Goal: Task Accomplishment & Management: Manage account settings

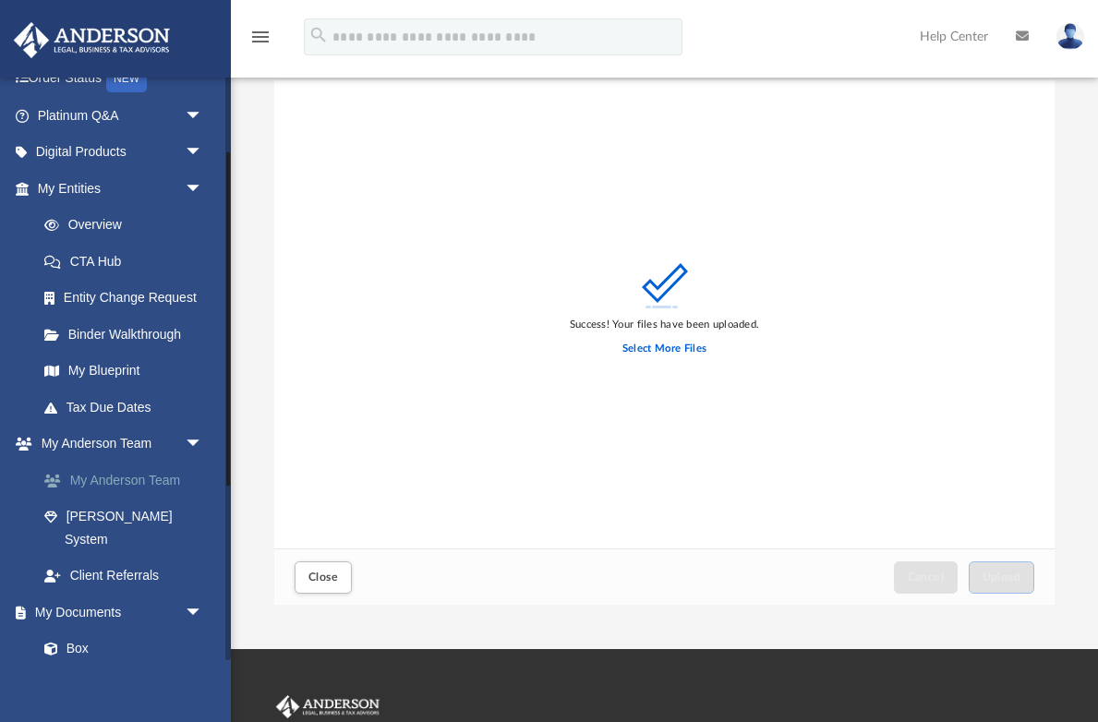
scroll to position [132, 0]
click at [83, 630] on link "Box" at bounding box center [128, 648] width 205 height 37
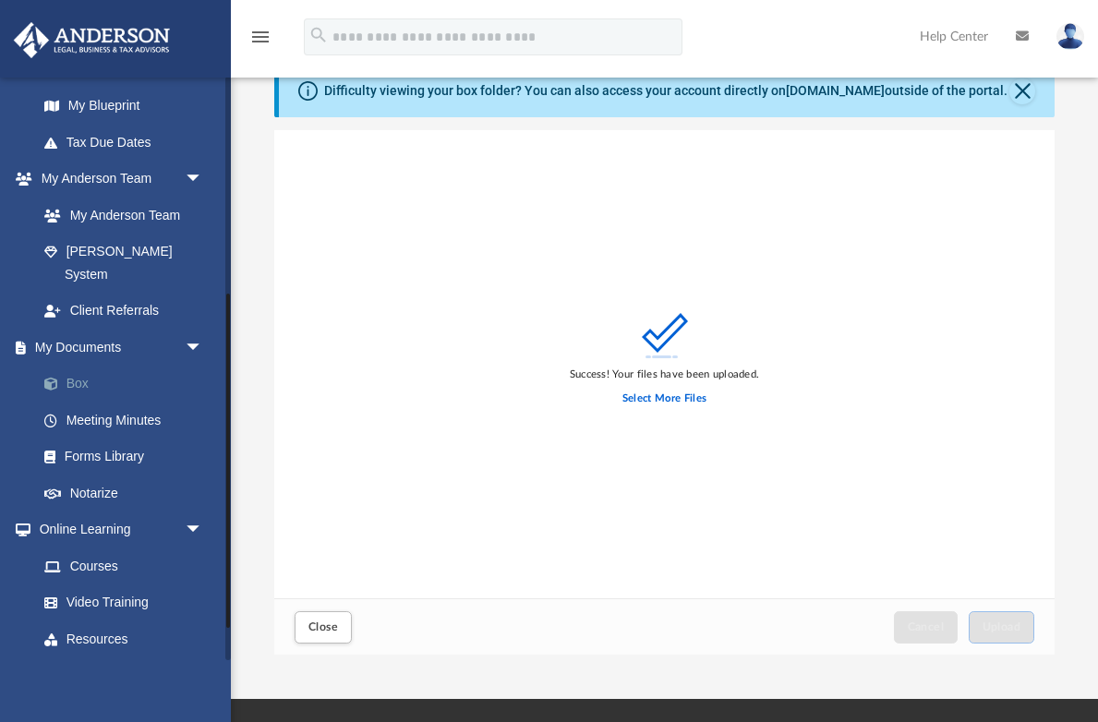
scroll to position [427, 0]
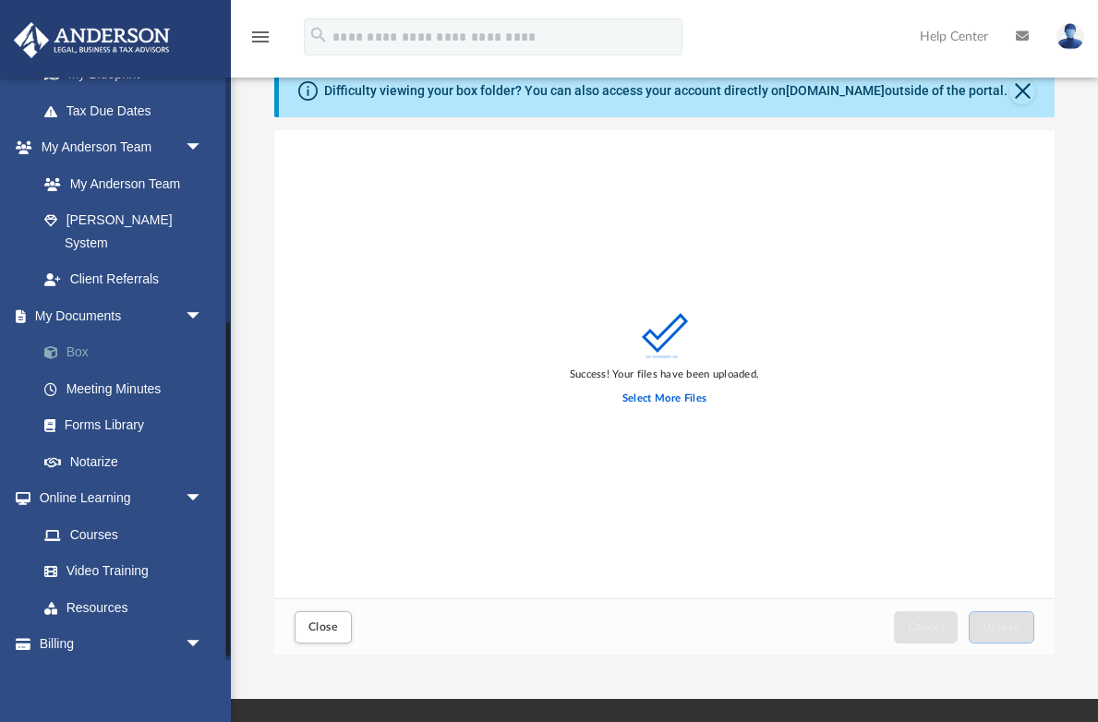
click at [74, 334] on link "Box" at bounding box center [128, 352] width 205 height 37
click at [77, 334] on link "Box" at bounding box center [128, 352] width 205 height 37
click at [327, 632] on span "Close" at bounding box center [323, 626] width 30 height 11
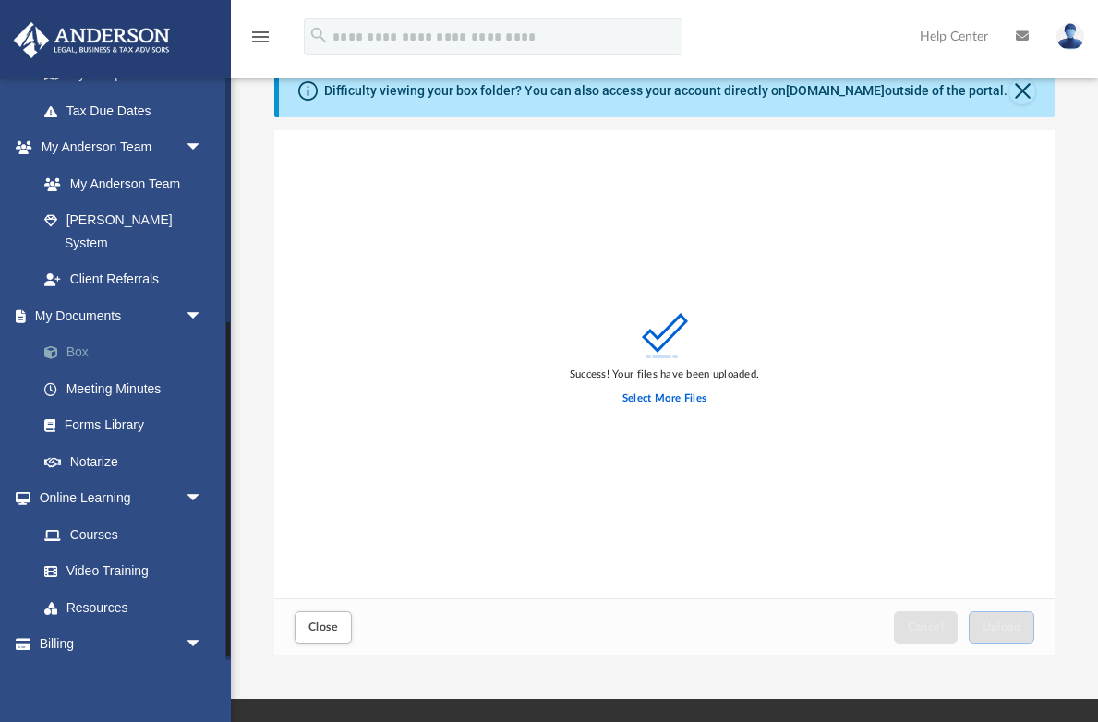
click at [76, 334] on link "Box" at bounding box center [128, 352] width 205 height 37
click at [86, 334] on link "Box" at bounding box center [128, 352] width 205 height 37
click at [90, 334] on link "Box" at bounding box center [128, 352] width 205 height 37
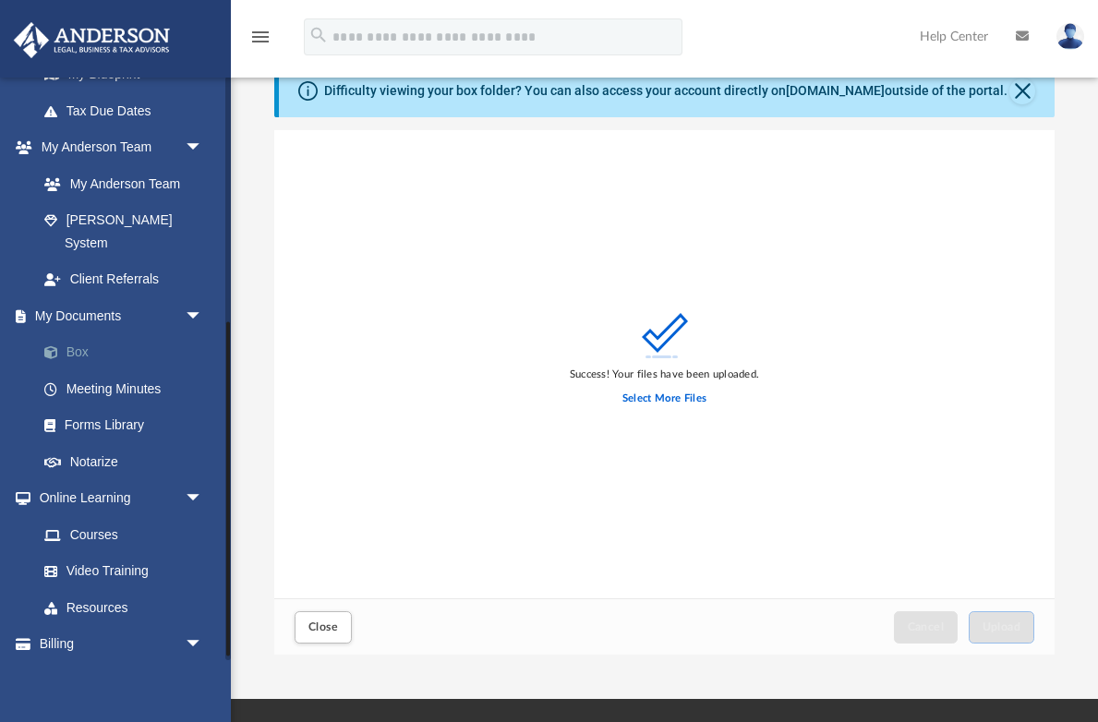
click at [90, 334] on link "Box" at bounding box center [128, 352] width 205 height 37
click at [329, 623] on span "Close" at bounding box center [323, 626] width 30 height 11
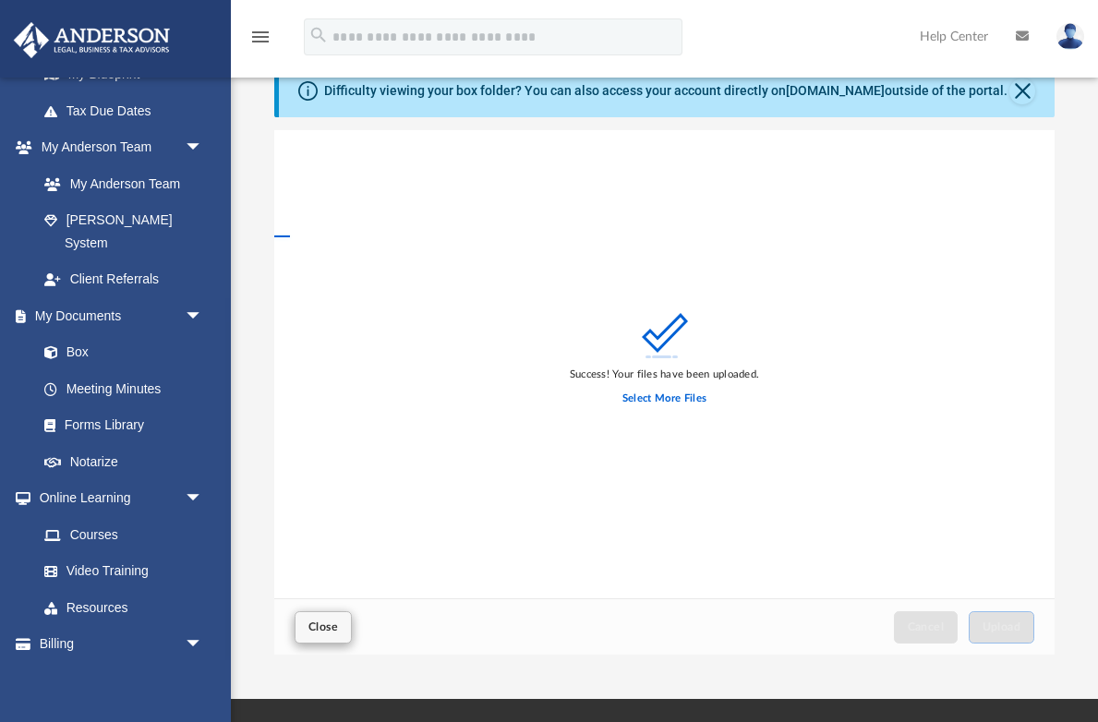
scroll to position [363, 780]
click at [327, 628] on span "Close" at bounding box center [323, 626] width 30 height 11
click at [81, 334] on link "Box" at bounding box center [128, 352] width 205 height 37
click at [70, 334] on link "Box" at bounding box center [128, 352] width 205 height 37
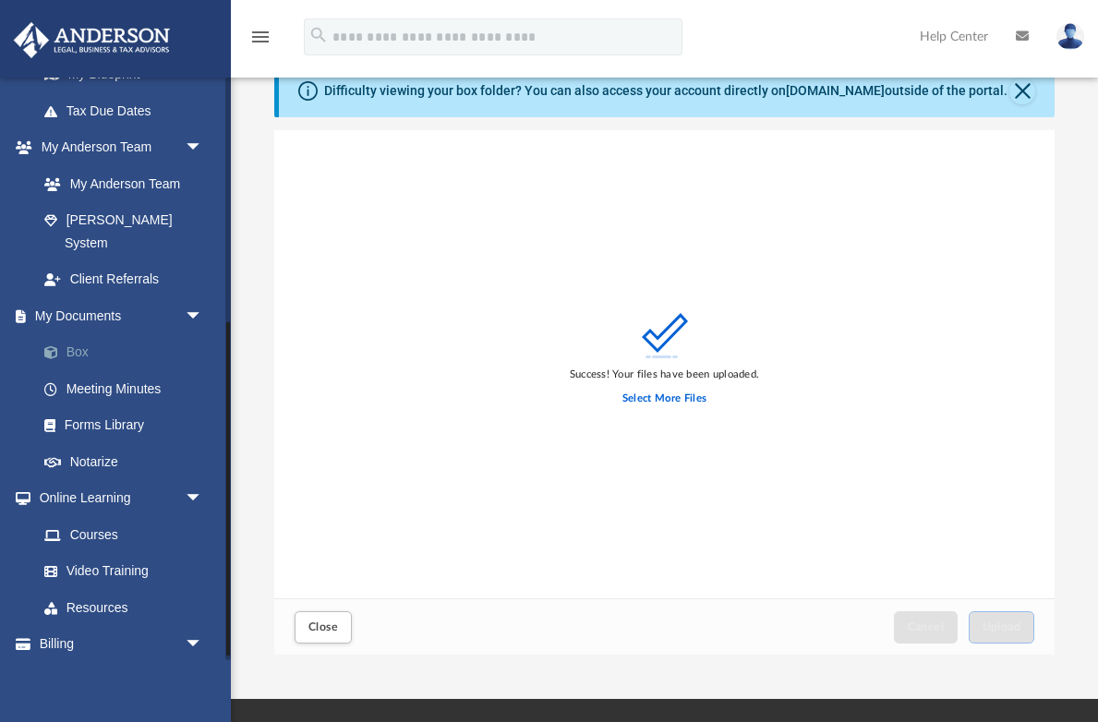
click at [79, 334] on link "Box" at bounding box center [128, 352] width 205 height 37
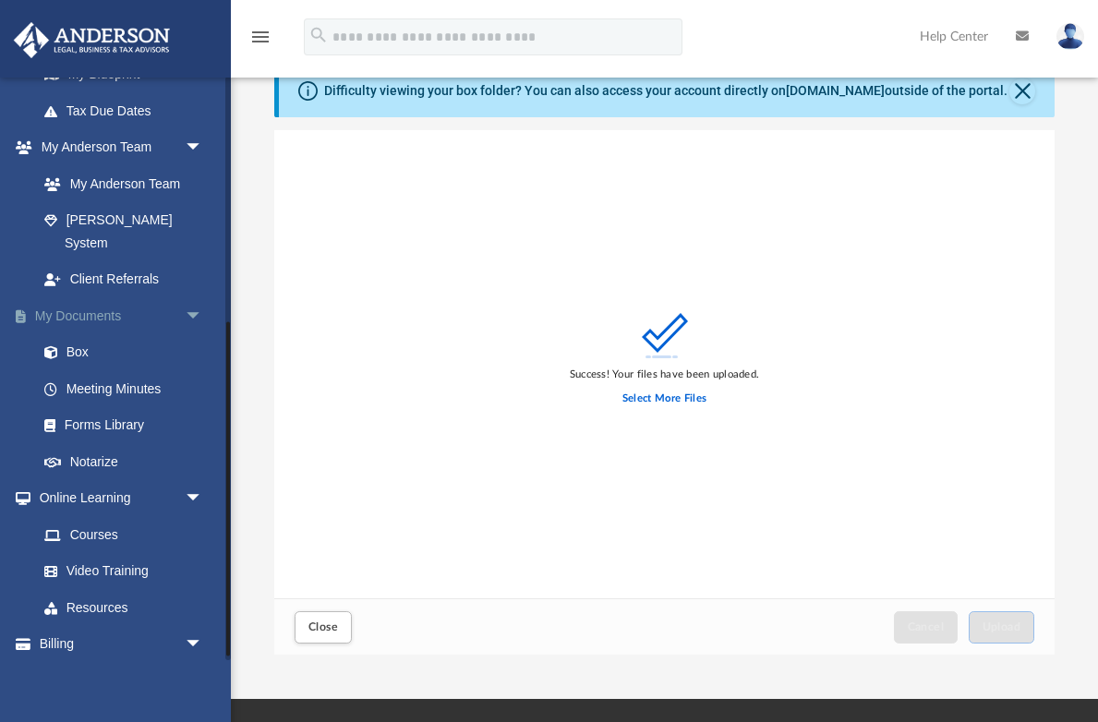
click at [190, 297] on span "arrow_drop_down" at bounding box center [203, 316] width 37 height 38
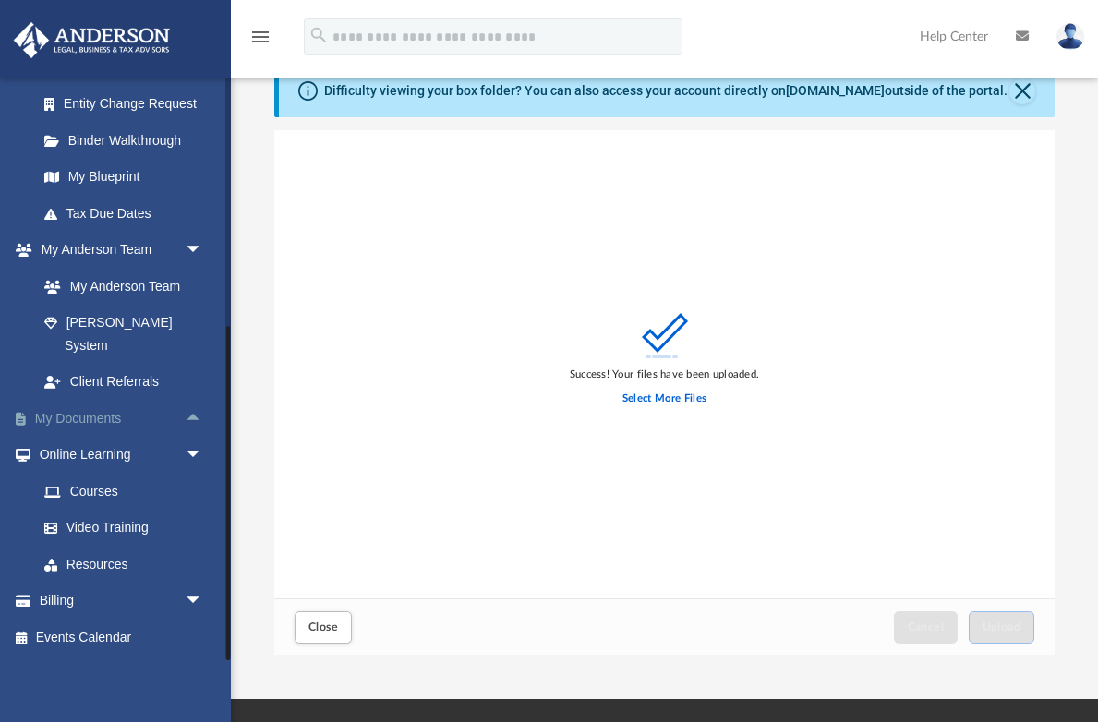
scroll to position [291, 0]
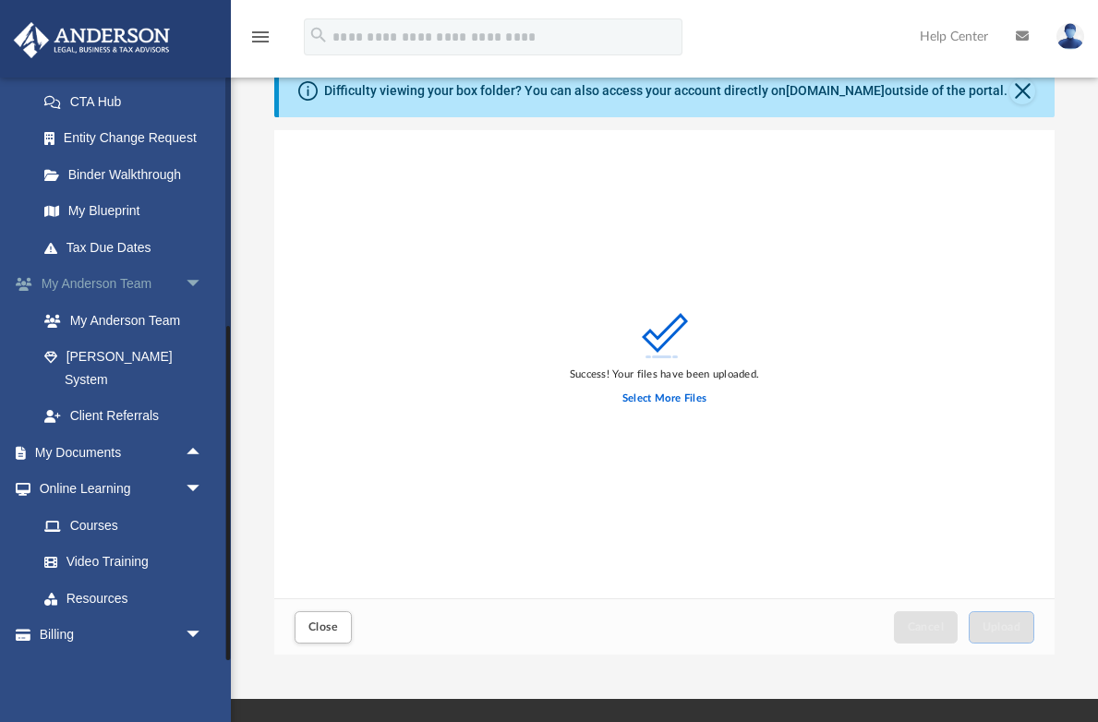
click at [190, 284] on span "arrow_drop_down" at bounding box center [203, 285] width 37 height 38
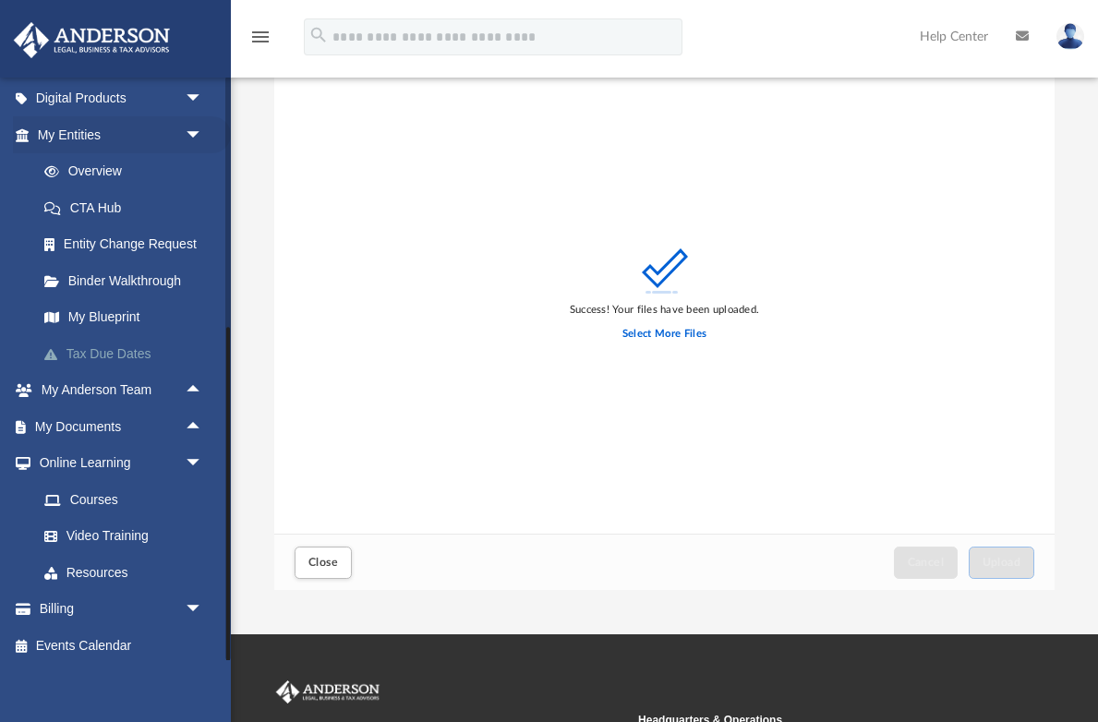
scroll to position [183, 0]
click at [80, 423] on link "My Documents arrow_drop_up" at bounding box center [122, 428] width 218 height 37
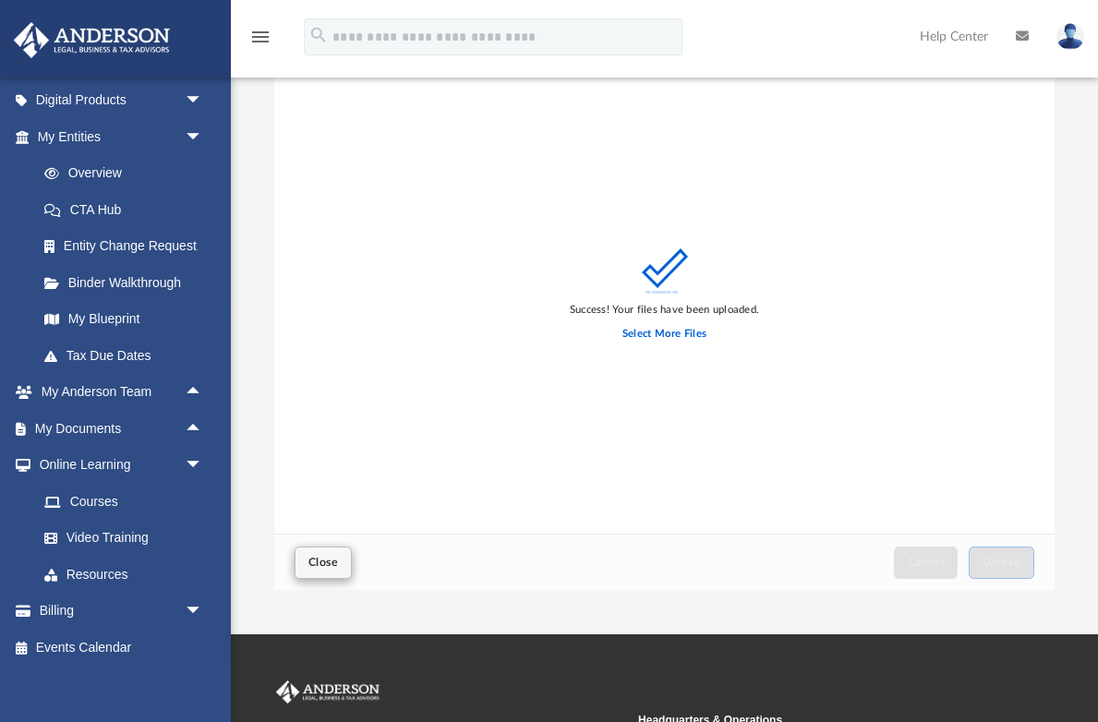
click at [315, 565] on span "Close" at bounding box center [323, 562] width 30 height 11
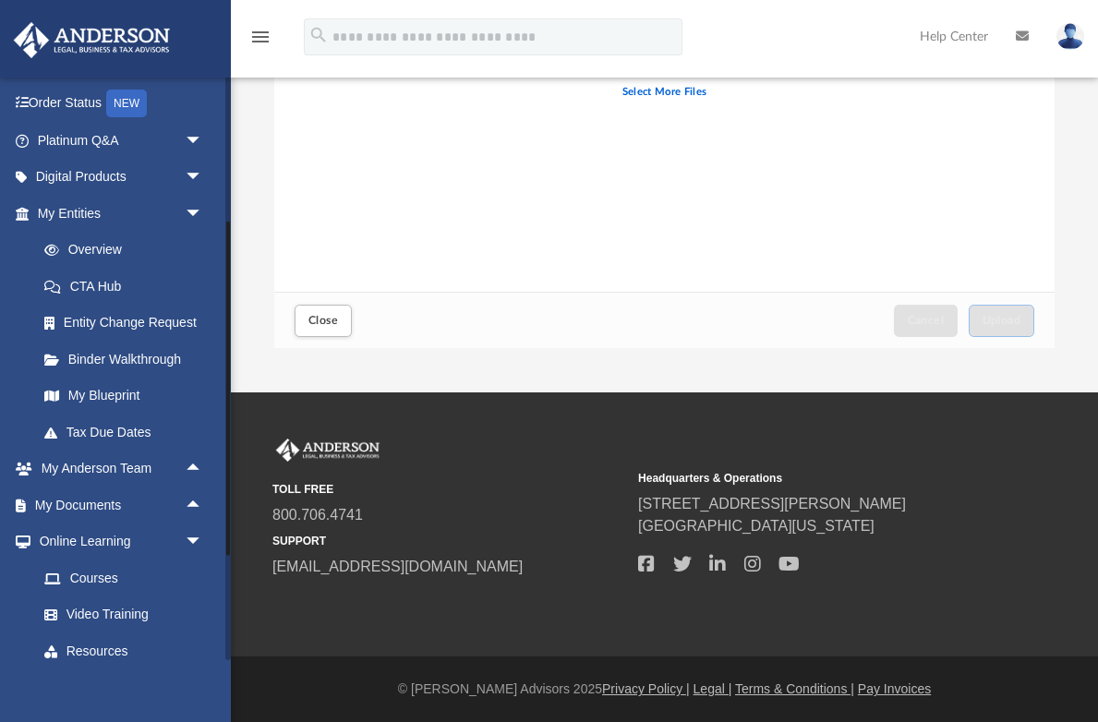
scroll to position [99, 0]
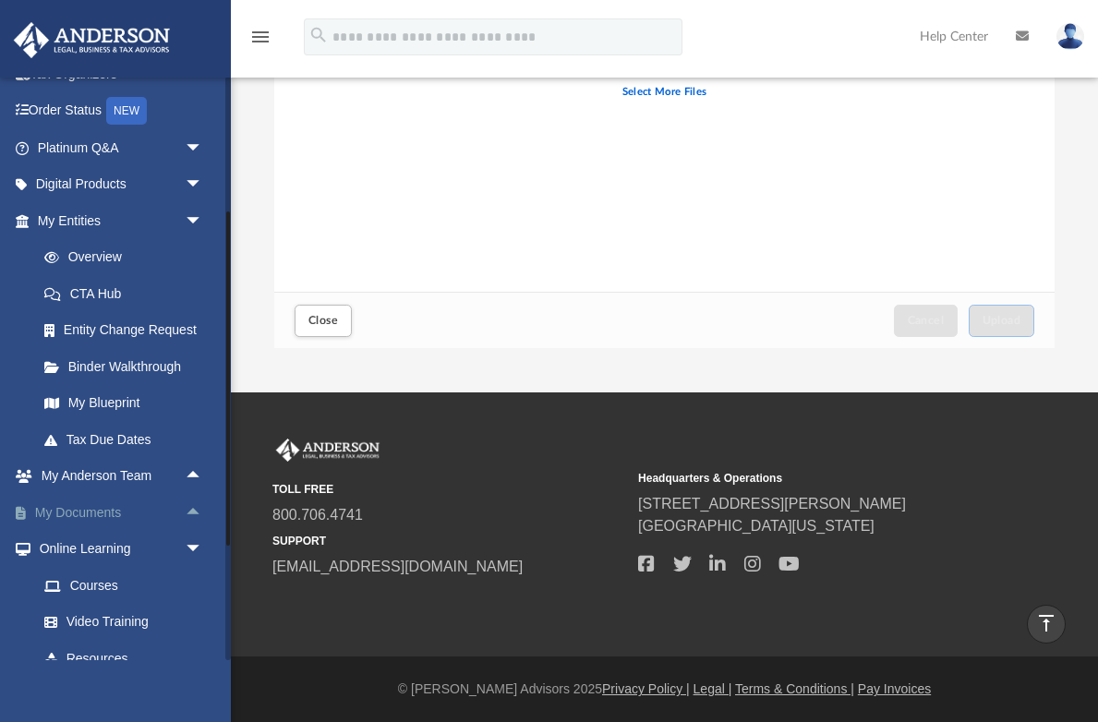
click at [103, 501] on link "My Documents arrow_drop_up" at bounding box center [122, 512] width 218 height 37
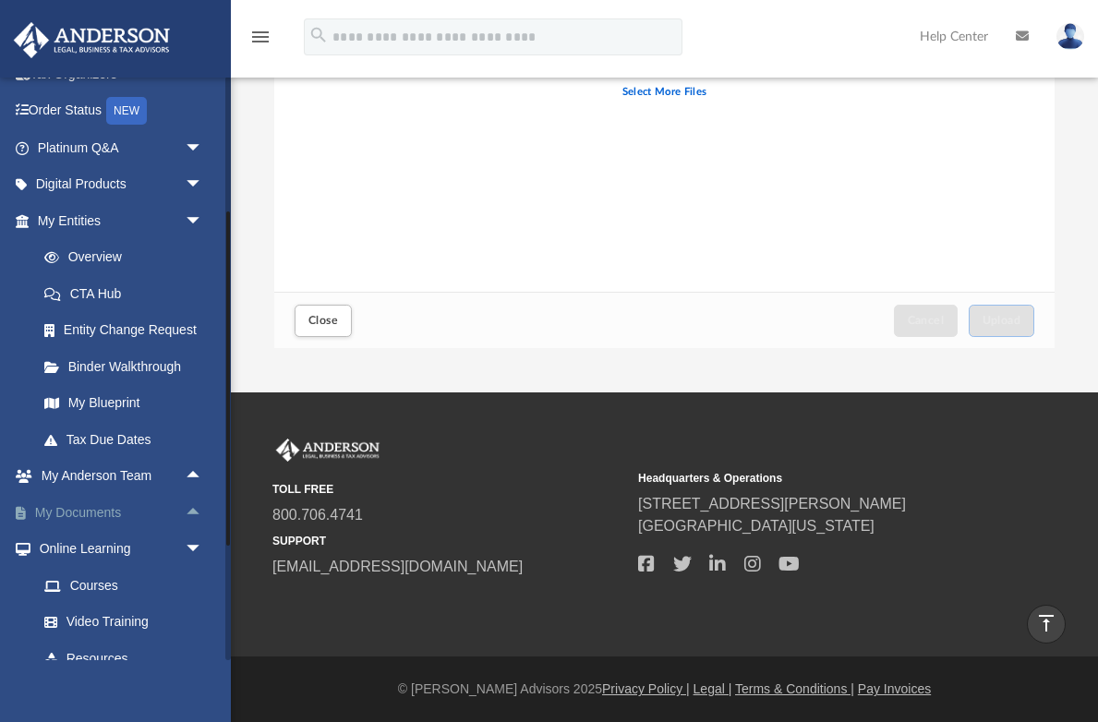
click at [69, 499] on link "My Documents arrow_drop_up" at bounding box center [122, 512] width 218 height 37
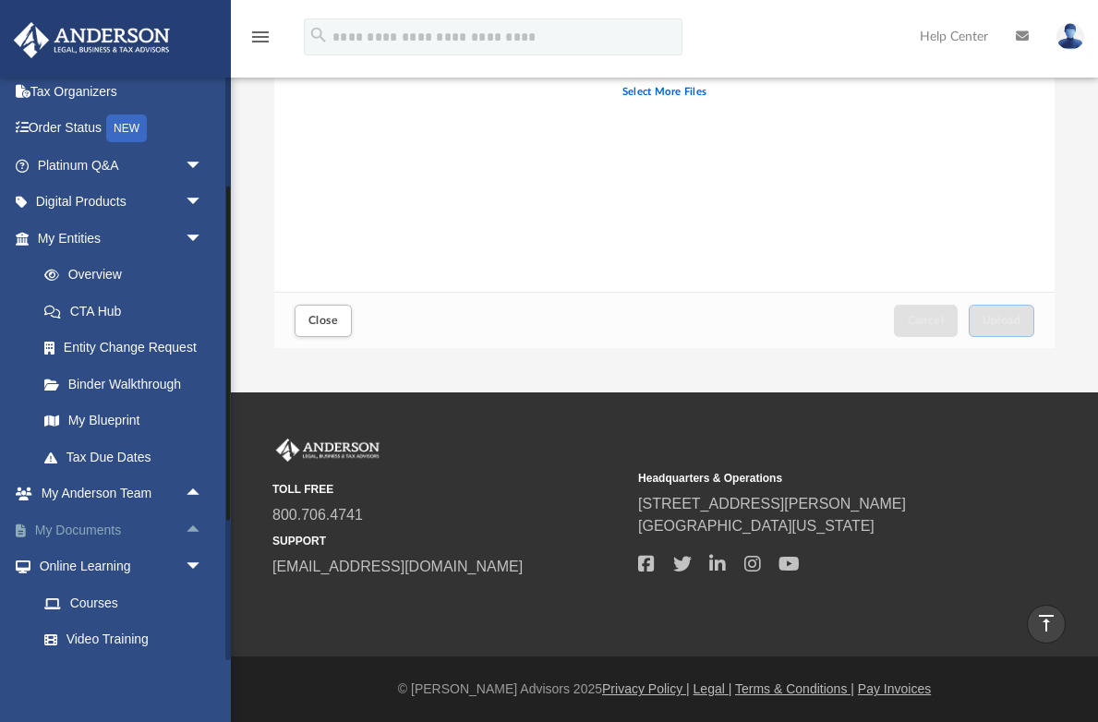
scroll to position [119, 0]
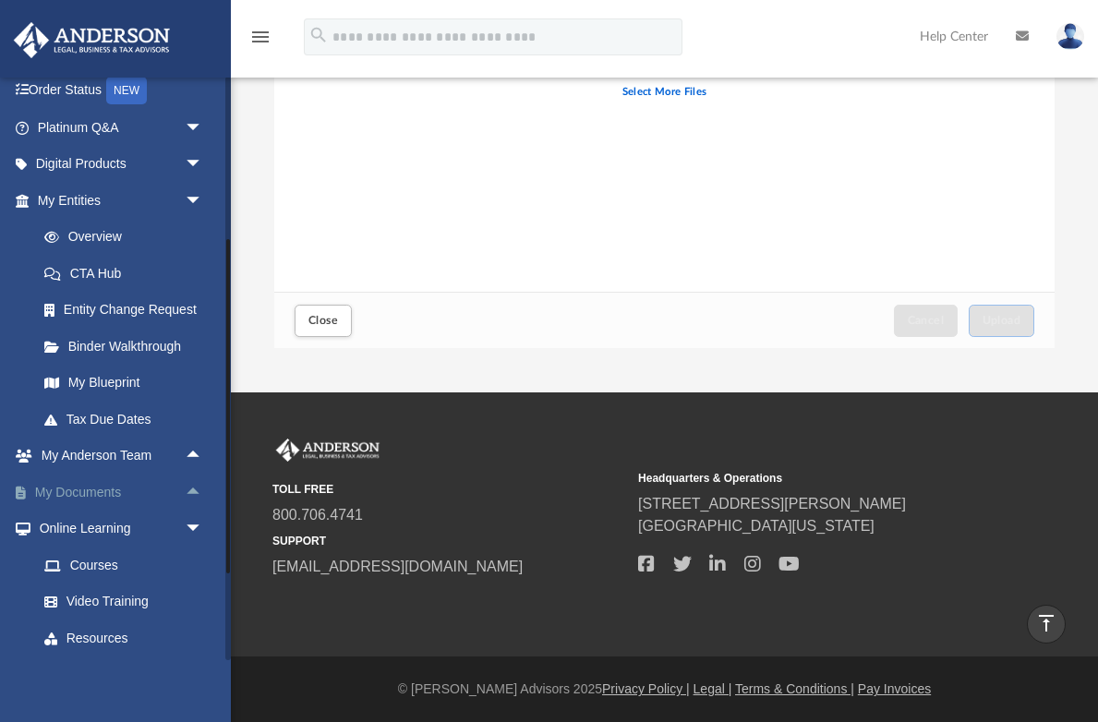
click at [72, 486] on link "My Documents arrow_drop_up" at bounding box center [122, 492] width 218 height 37
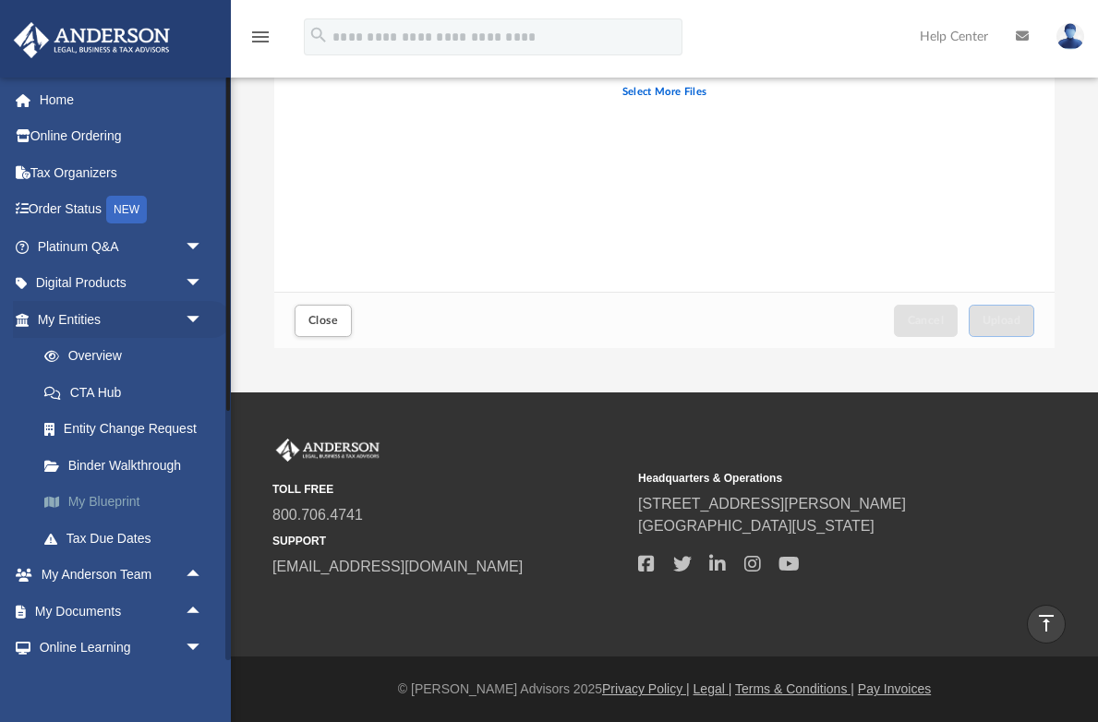
scroll to position [0, 0]
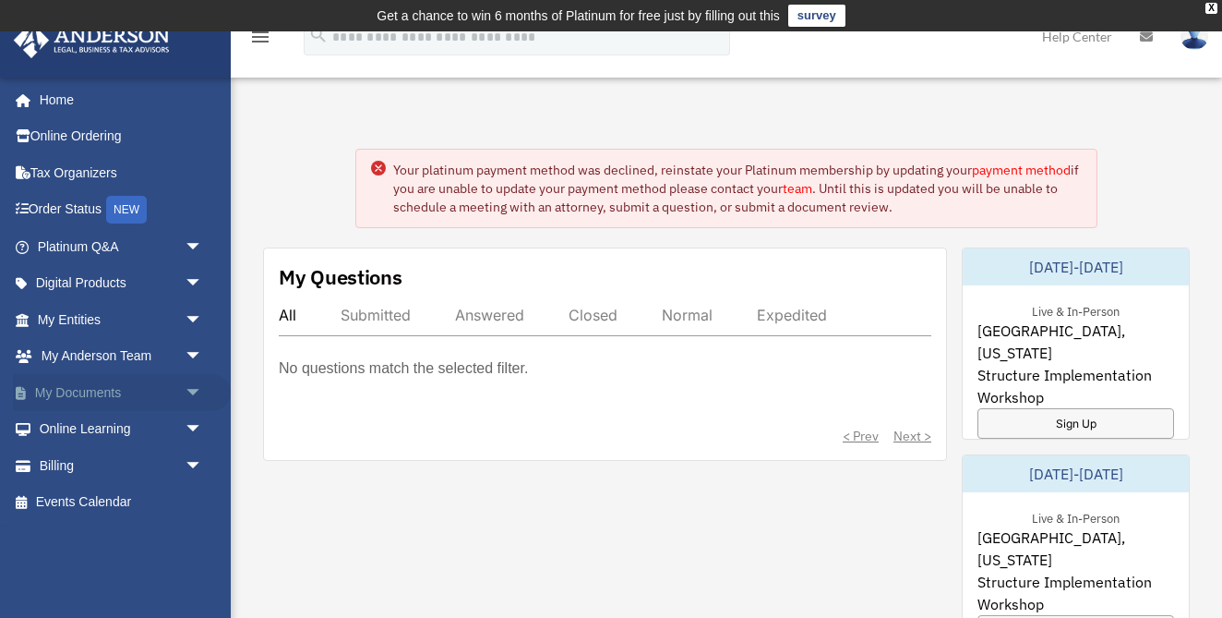
click at [90, 392] on link "My Documents arrow_drop_down" at bounding box center [122, 392] width 218 height 37
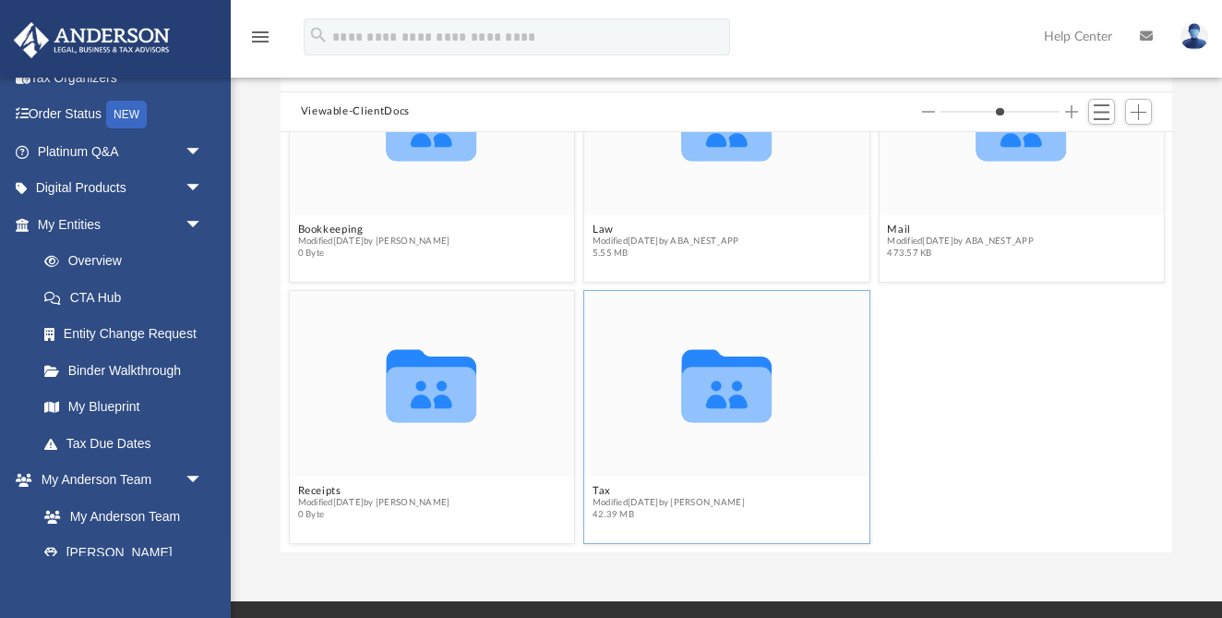
scroll to position [177, 0]
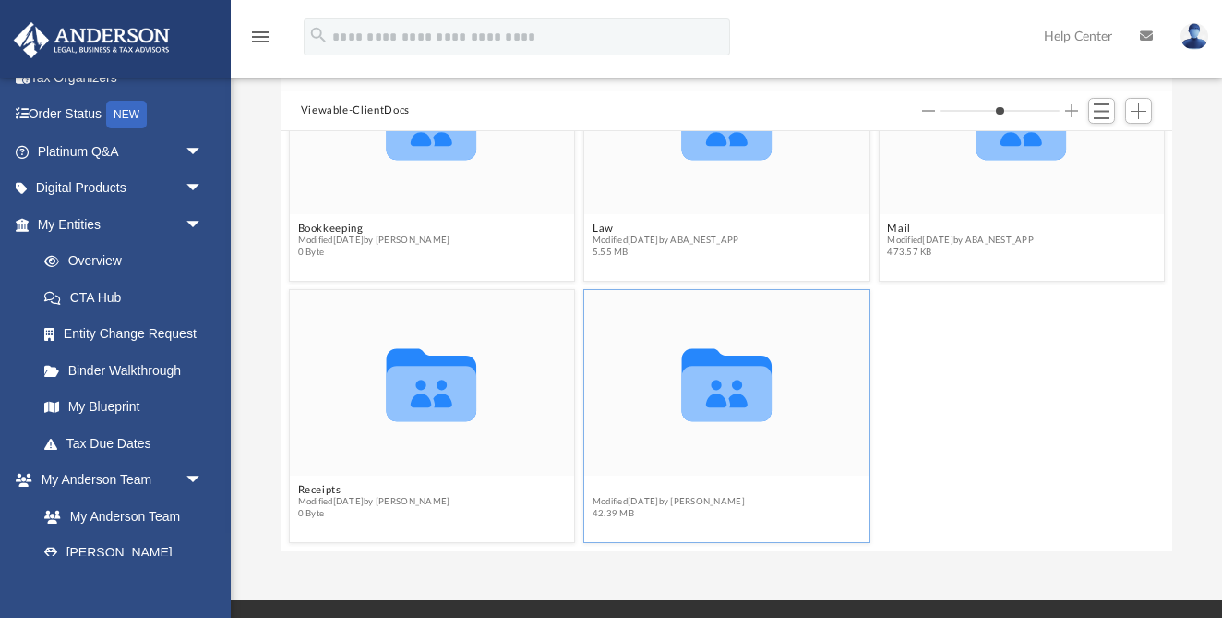
click at [601, 493] on button "Tax" at bounding box center [669, 490] width 152 height 12
click at [741, 390] on icon "grid" at bounding box center [726, 393] width 90 height 55
click at [602, 489] on button "Tax" at bounding box center [669, 490] width 152 height 12
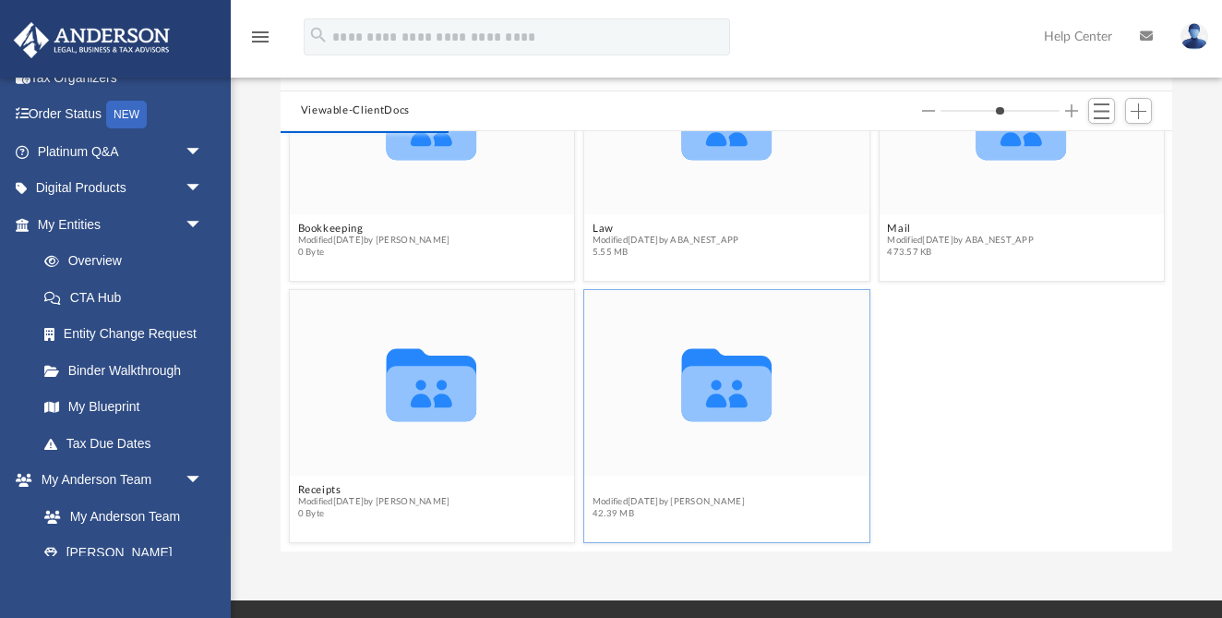
click at [602, 489] on button "Tax" at bounding box center [669, 490] width 152 height 12
click at [607, 509] on span "42.39 MB" at bounding box center [669, 515] width 152 height 12
click at [605, 489] on button "Tax" at bounding box center [669, 490] width 152 height 12
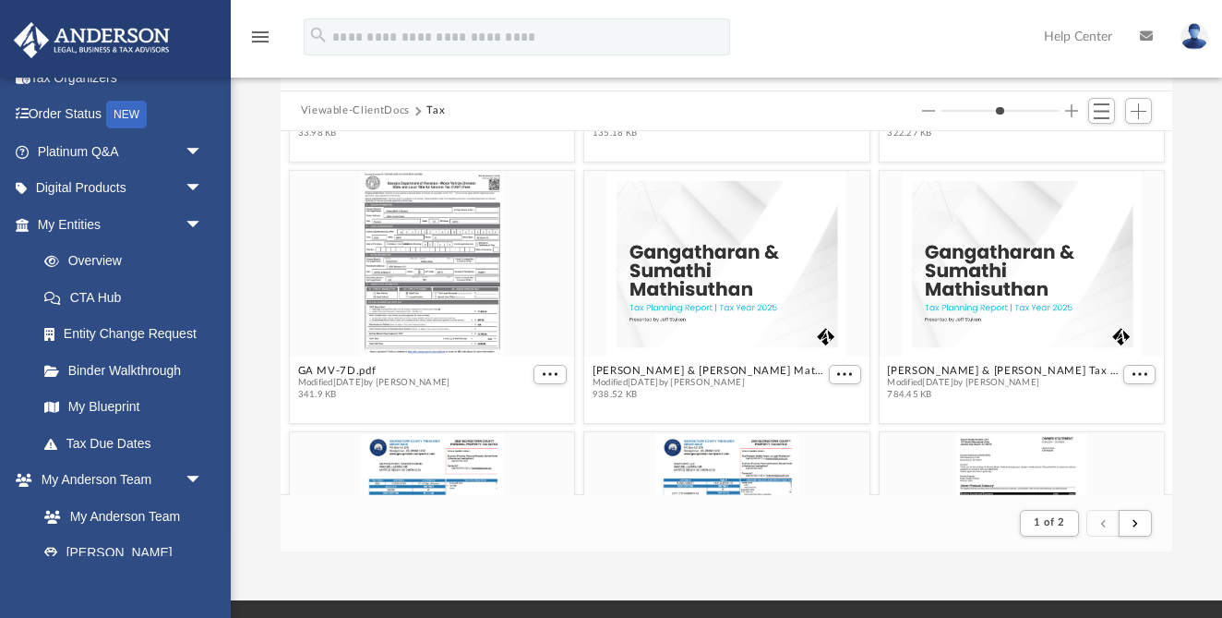
scroll to position [3367, 0]
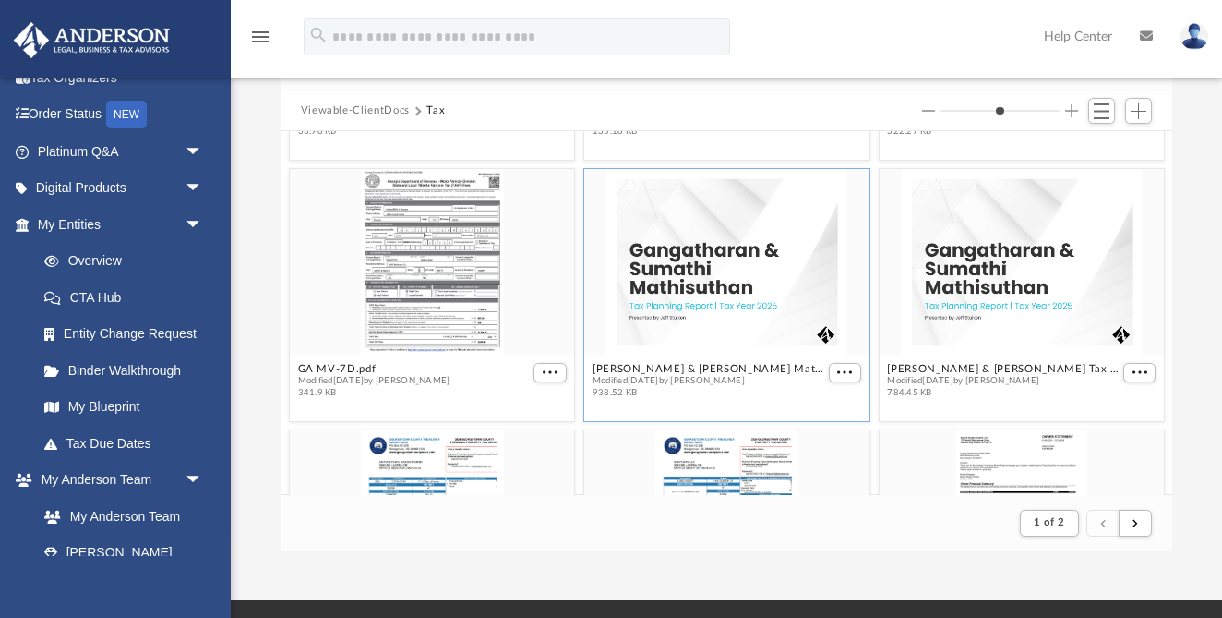
click at [719, 278] on div "grid" at bounding box center [726, 263] width 285 height 186
click at [668, 307] on div "grid" at bounding box center [726, 263] width 285 height 186
click at [845, 370] on span "More options" at bounding box center [844, 372] width 15 height 9
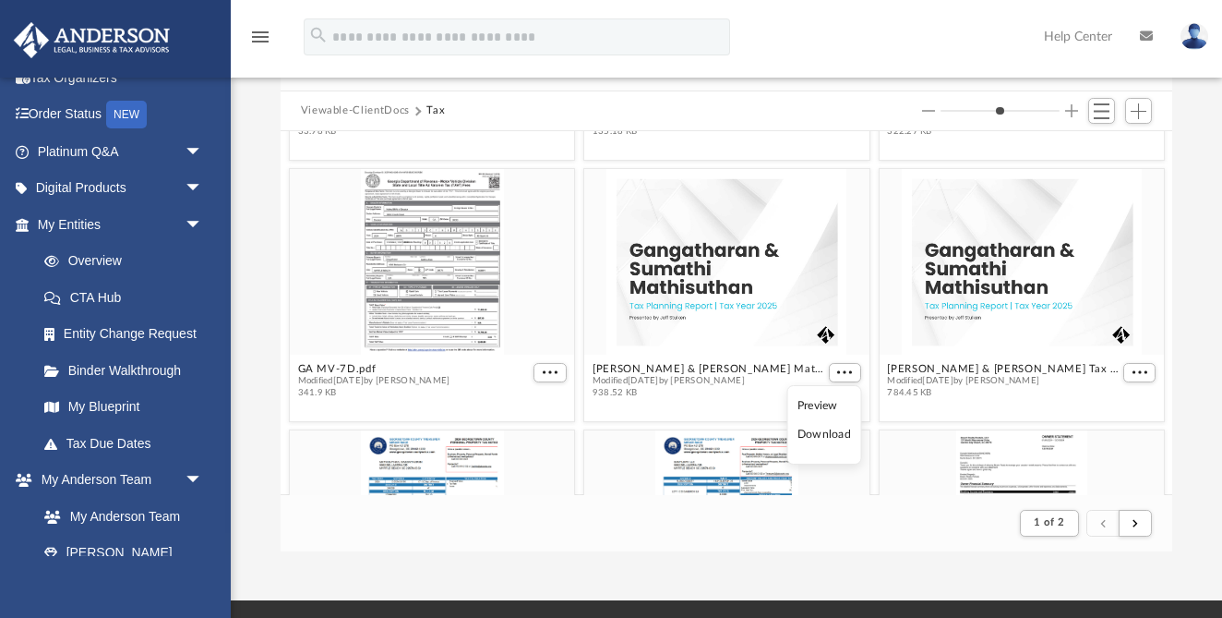
click at [815, 409] on li "Preview" at bounding box center [825, 405] width 54 height 19
type input "*"
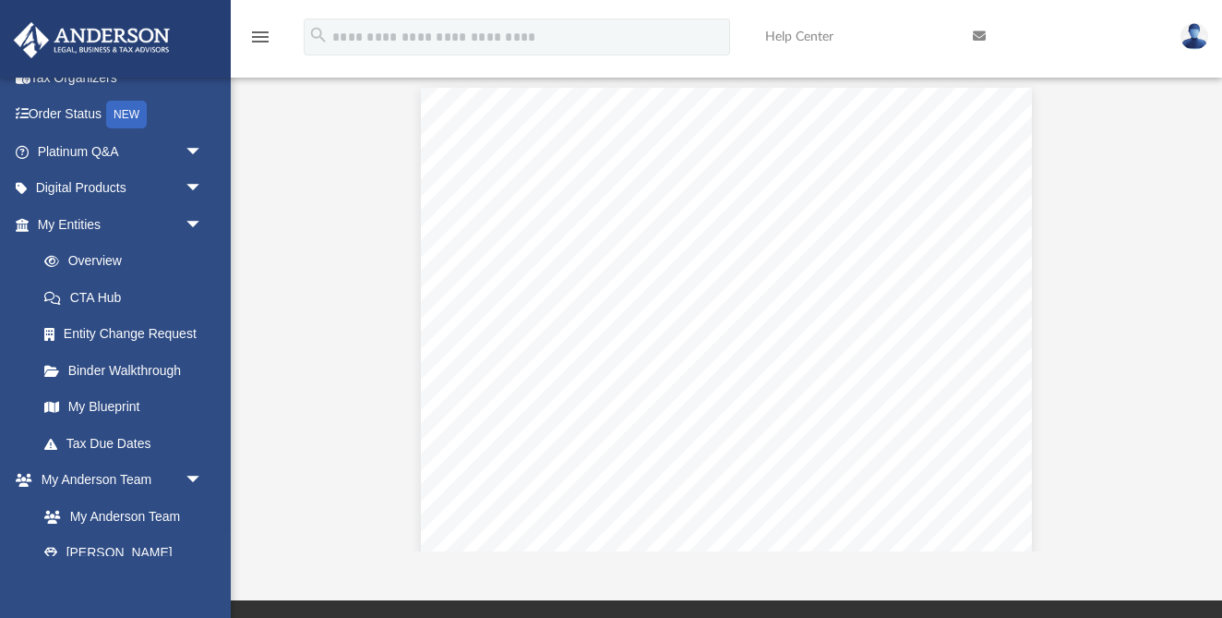
scroll to position [0, 0]
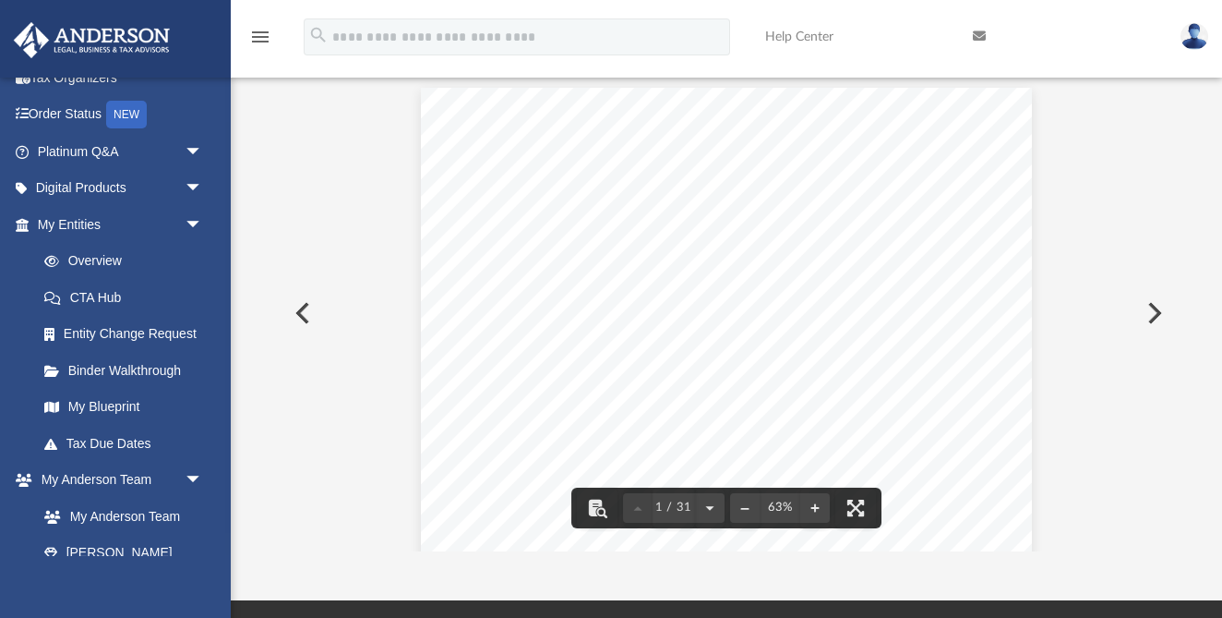
click at [1155, 317] on button "Preview" at bounding box center [1153, 313] width 41 height 52
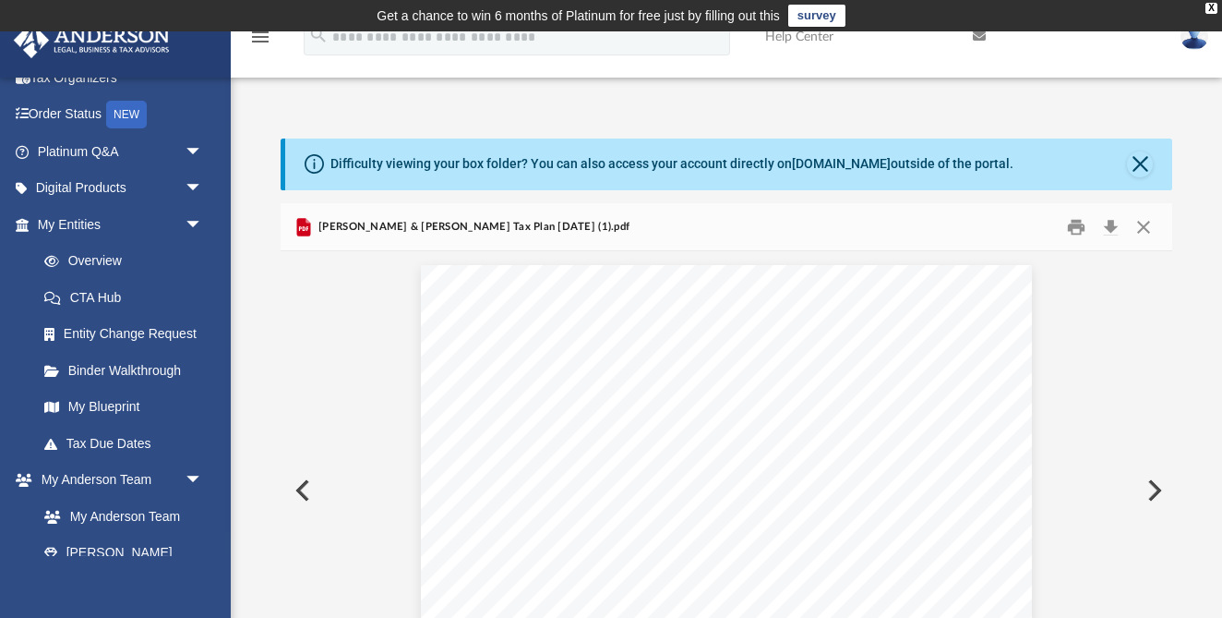
click at [306, 489] on button "Preview" at bounding box center [301, 490] width 41 height 52
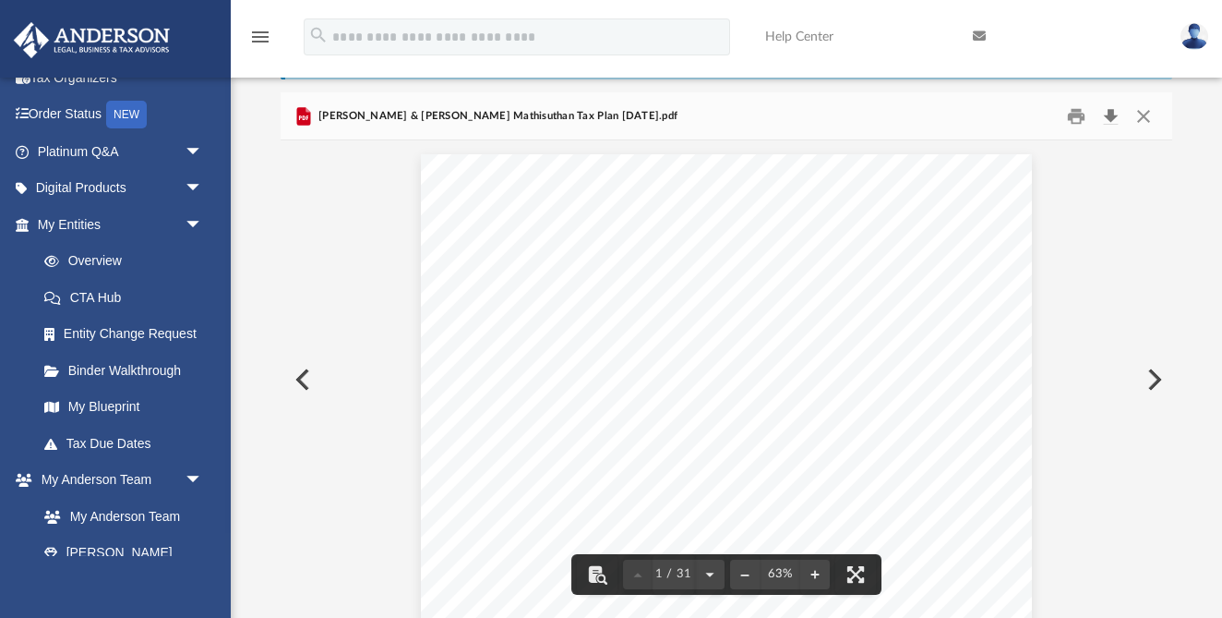
click at [1116, 114] on button "Download" at bounding box center [1110, 116] width 33 height 29
click at [300, 388] on button "Preview" at bounding box center [301, 380] width 41 height 52
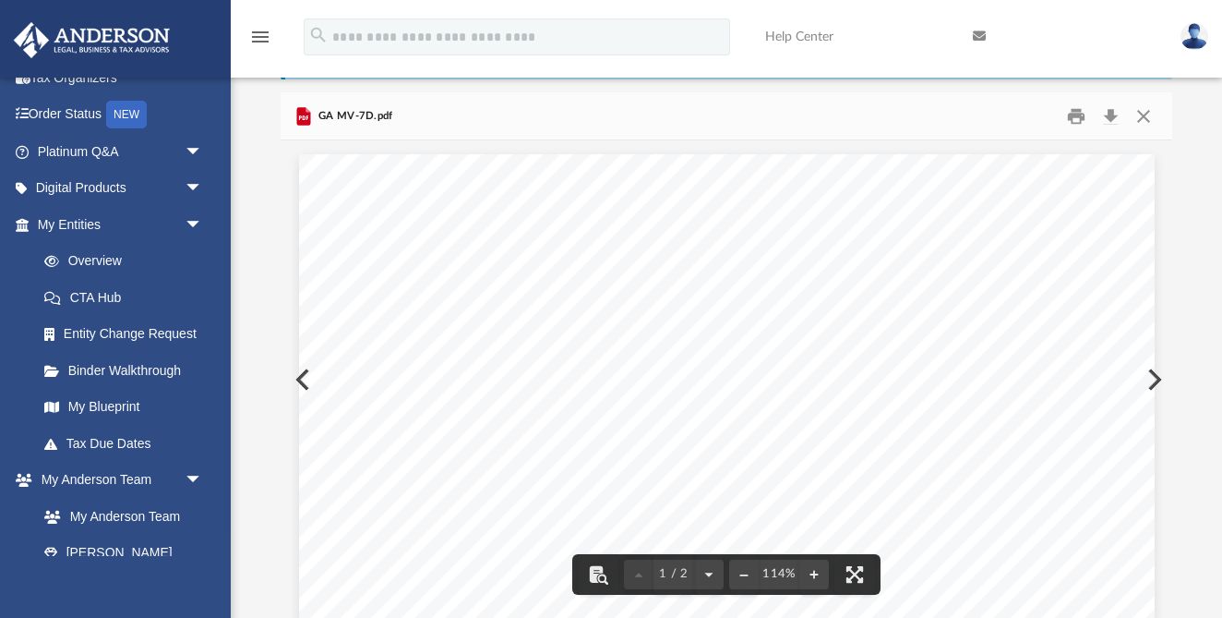
click at [1156, 369] on button "Preview" at bounding box center [1153, 380] width 41 height 52
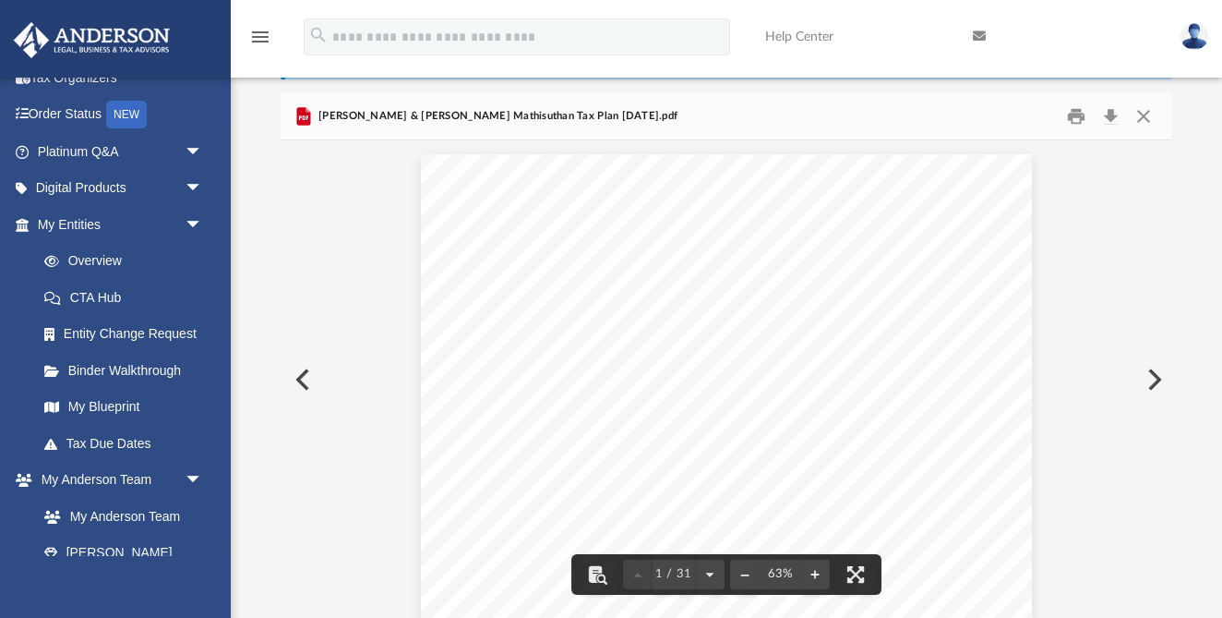
scroll to position [51, 0]
click at [1144, 387] on button "Preview" at bounding box center [1153, 380] width 41 height 52
click at [1109, 119] on button "Download" at bounding box center [1110, 116] width 33 height 29
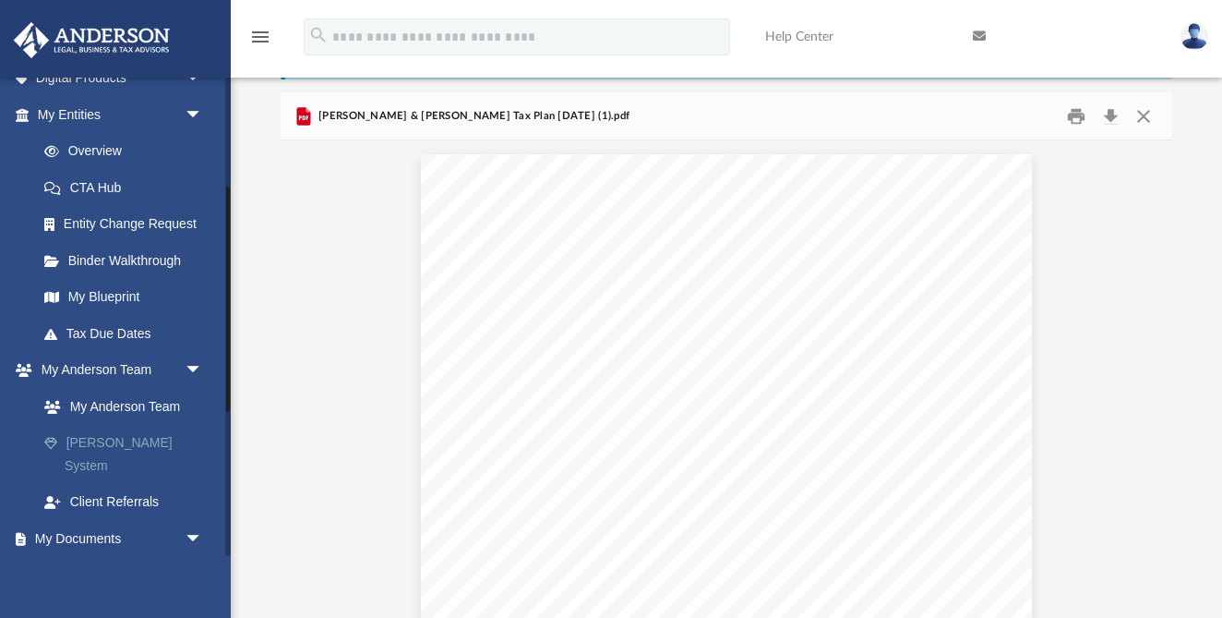
scroll to position [251, 0]
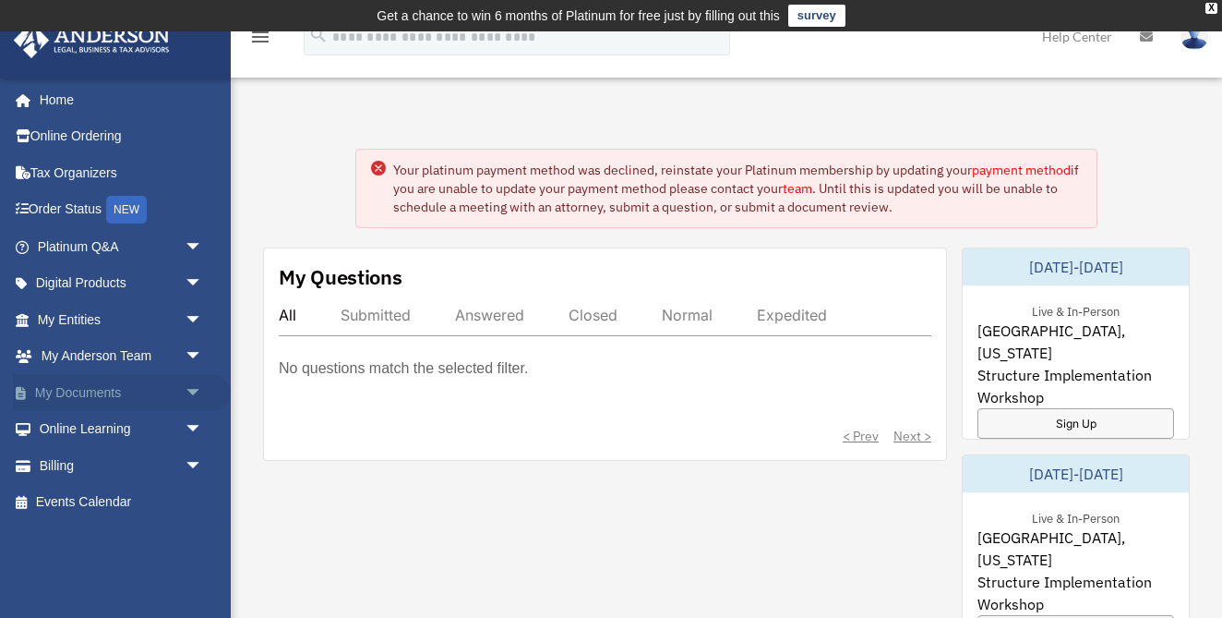
click at [54, 389] on link "My Documents arrow_drop_down" at bounding box center [122, 392] width 218 height 37
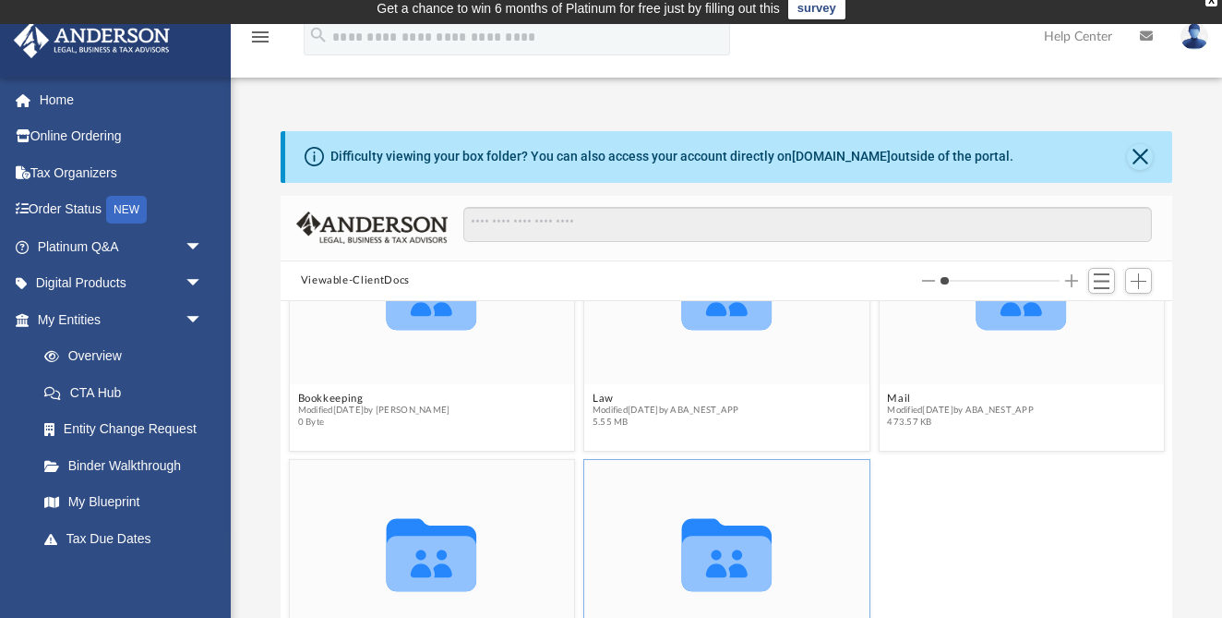
scroll to position [281, 0]
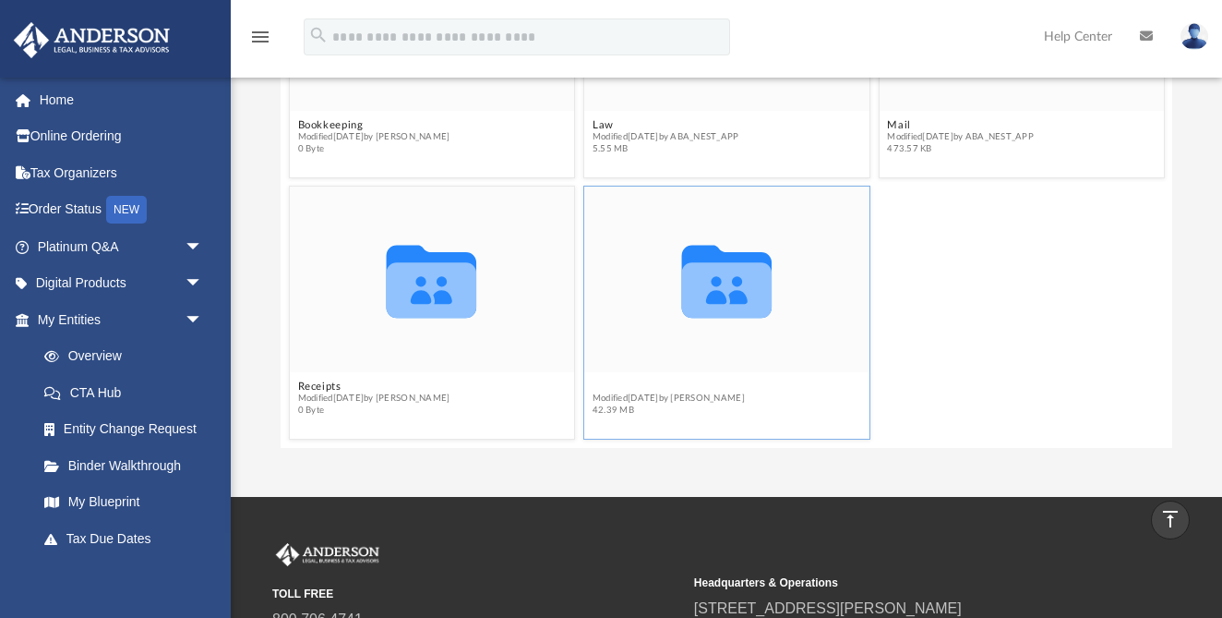
click at [601, 387] on button "Tax" at bounding box center [669, 386] width 152 height 12
click at [602, 390] on button "Tax" at bounding box center [669, 386] width 152 height 12
click at [606, 388] on button "Tax" at bounding box center [669, 386] width 152 height 12
click at [719, 304] on icon "grid" at bounding box center [726, 282] width 90 height 73
click at [601, 390] on button "Tax" at bounding box center [669, 386] width 152 height 12
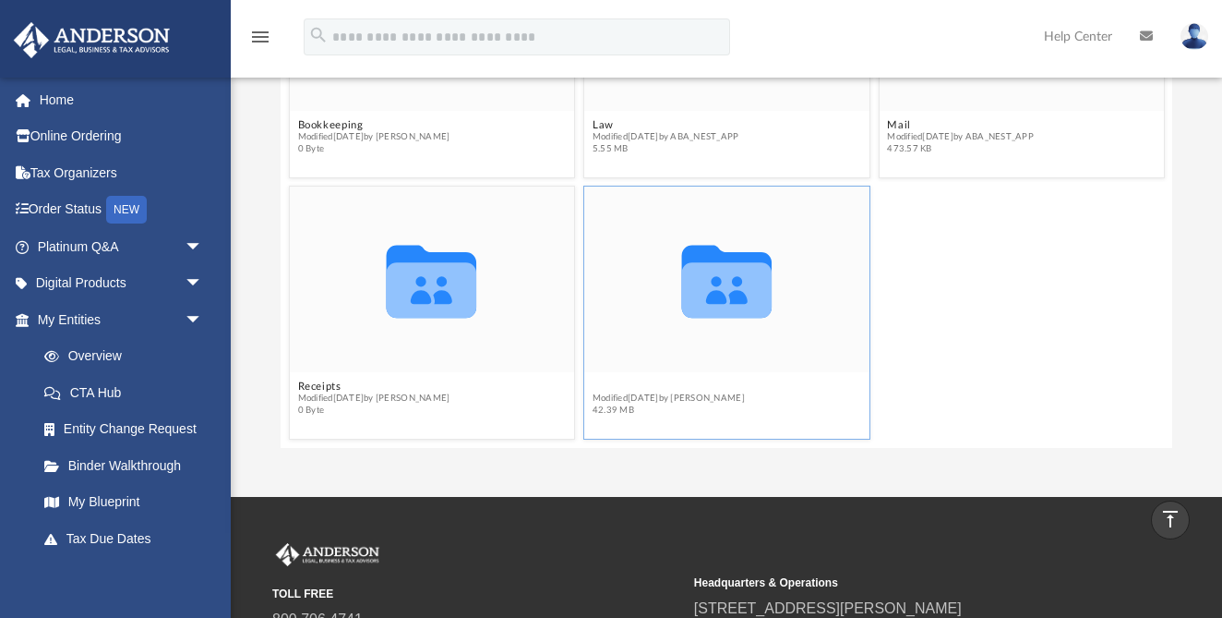
click at [601, 390] on button "Tax" at bounding box center [669, 386] width 152 height 12
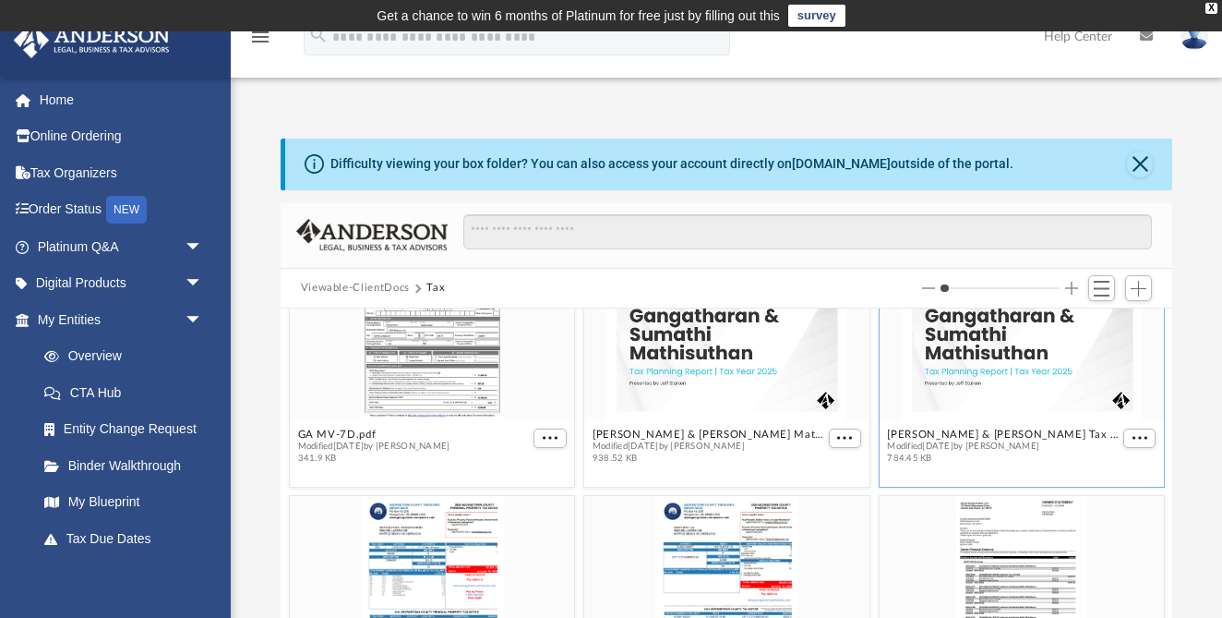
scroll to position [3472, 0]
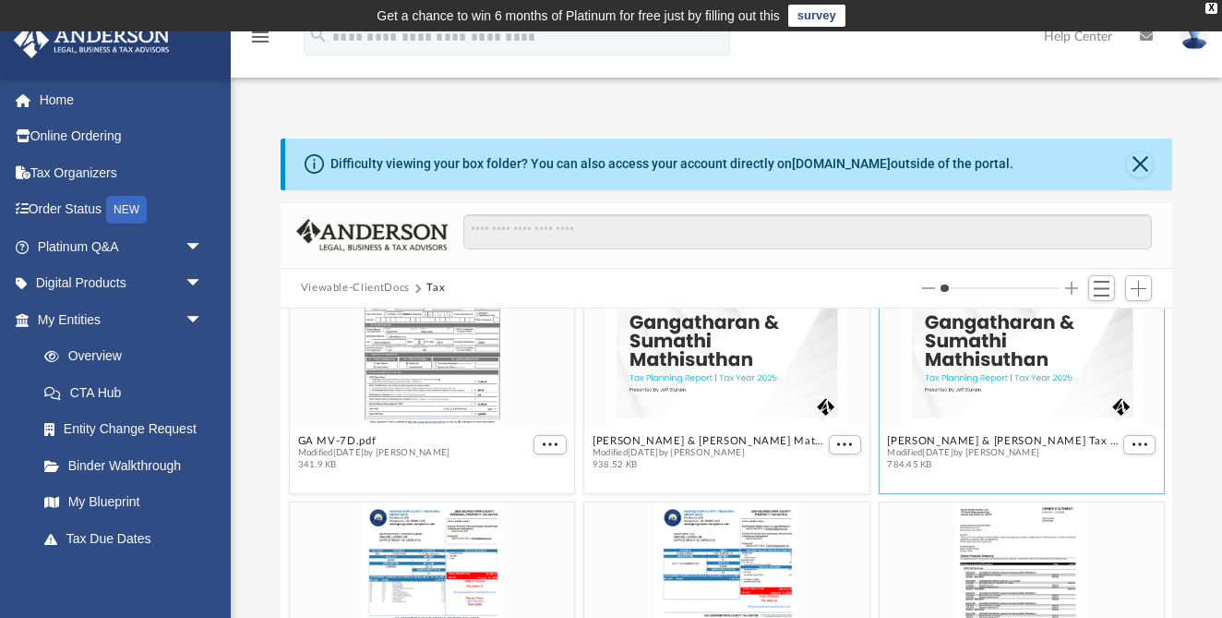
click at [1042, 402] on div "grid" at bounding box center [1021, 335] width 285 height 186
click at [1141, 440] on span "More options" at bounding box center [1139, 444] width 15 height 9
click at [1118, 481] on li "Preview" at bounding box center [1119, 477] width 54 height 19
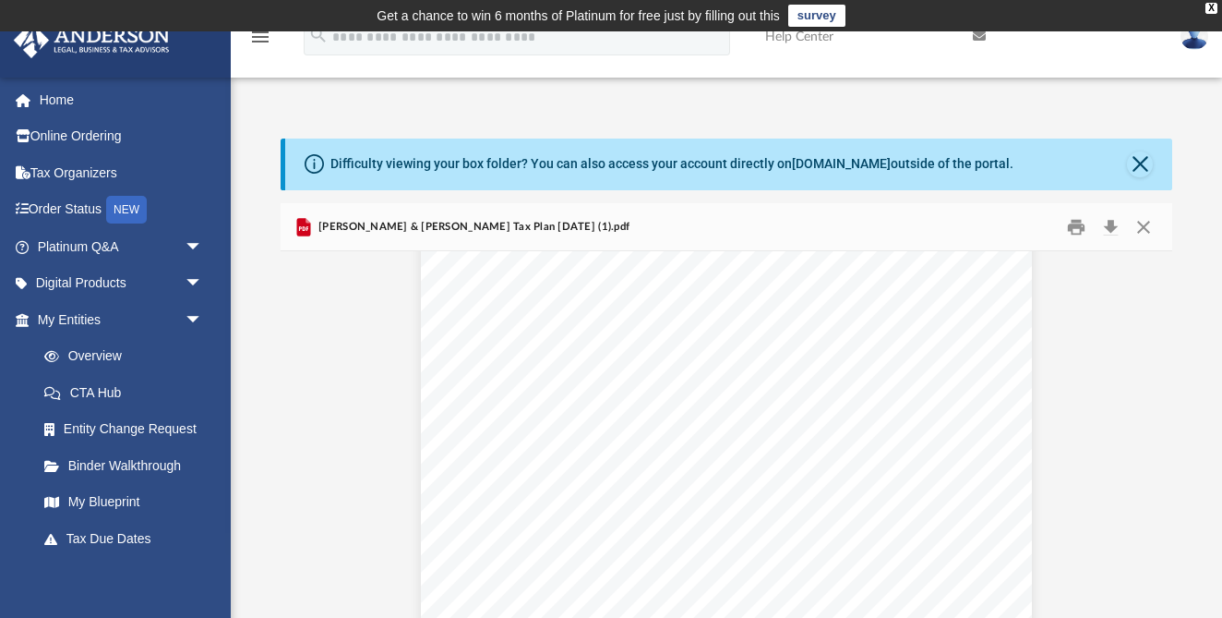
scroll to position [4070, 0]
click at [444, 96] on div "App smathisu@gmail.com Sign Out smathisu@gmail.com Home Online Ordering Tax Org…" at bounding box center [611, 404] width 1222 height 648
click at [303, 485] on button "Preview" at bounding box center [301, 490] width 41 height 52
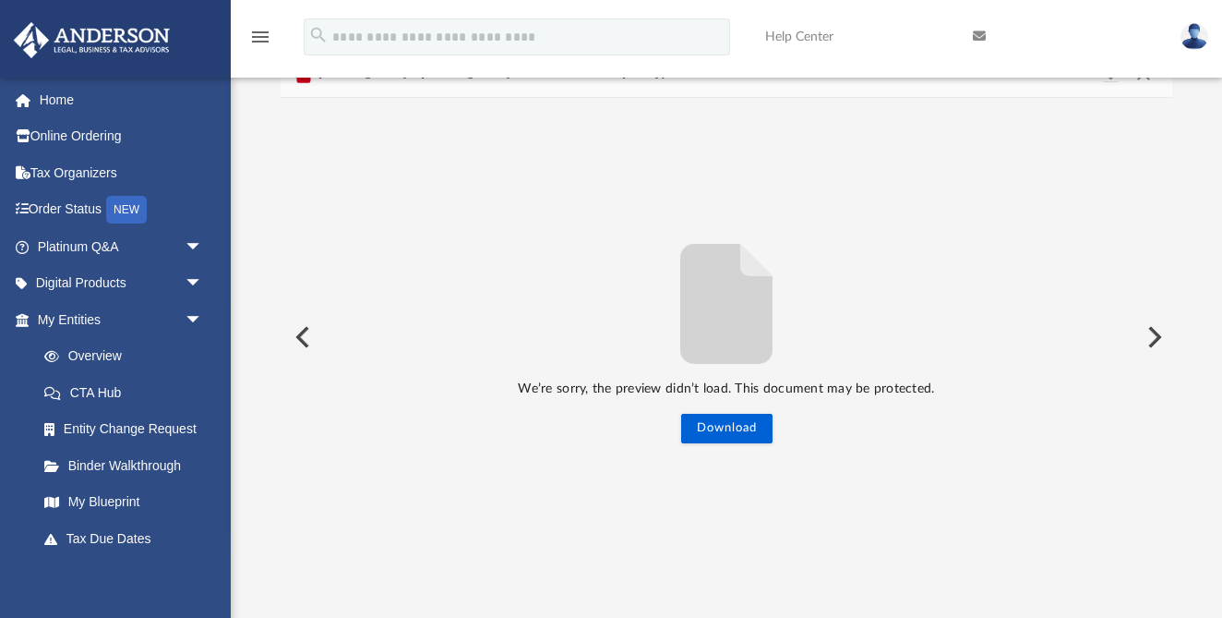
scroll to position [155, 0]
click at [1152, 336] on button "Preview" at bounding box center [1153, 335] width 41 height 52
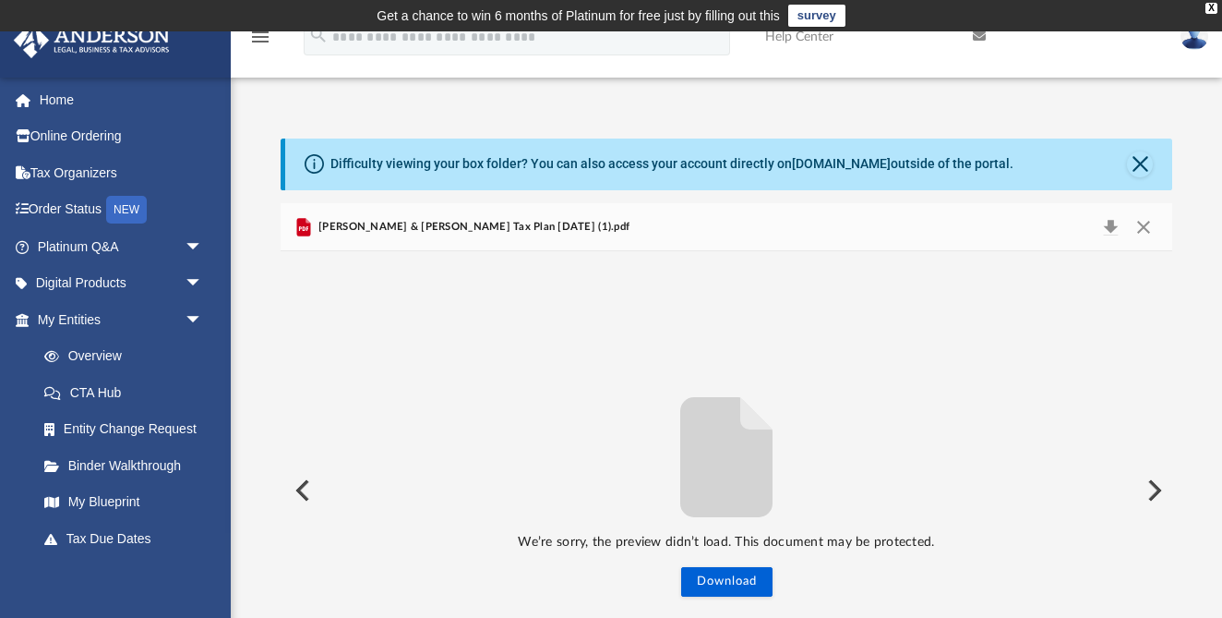
scroll to position [0, 0]
click at [1139, 162] on button "Close" at bounding box center [1140, 164] width 26 height 26
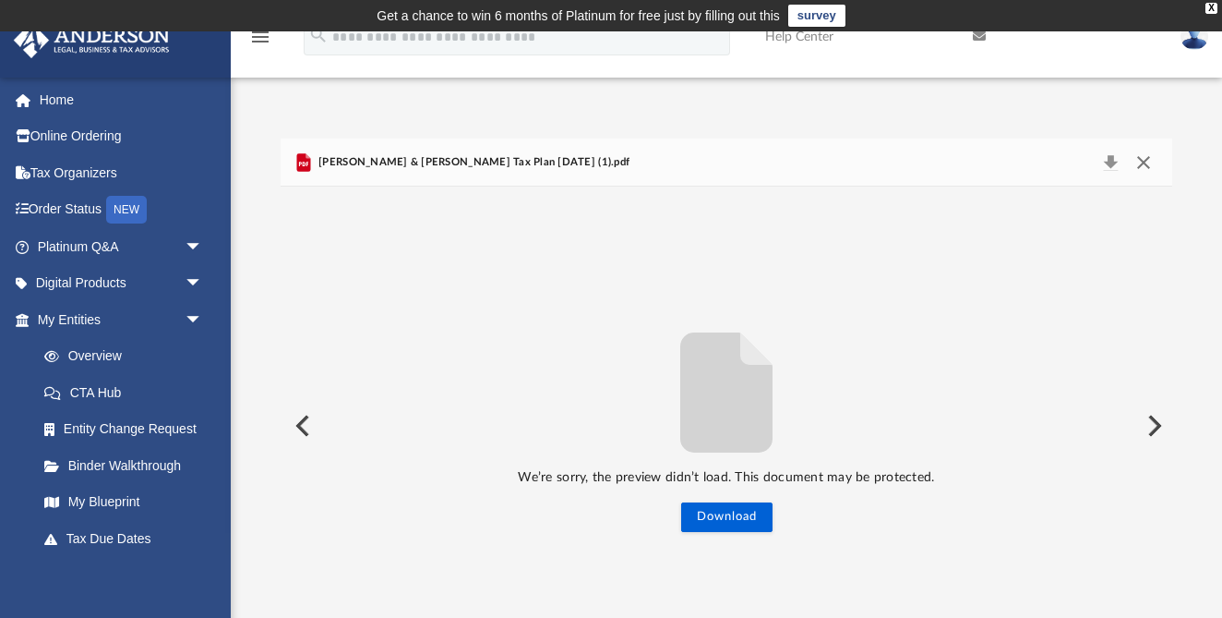
click at [1142, 163] on button "Close" at bounding box center [1143, 163] width 33 height 26
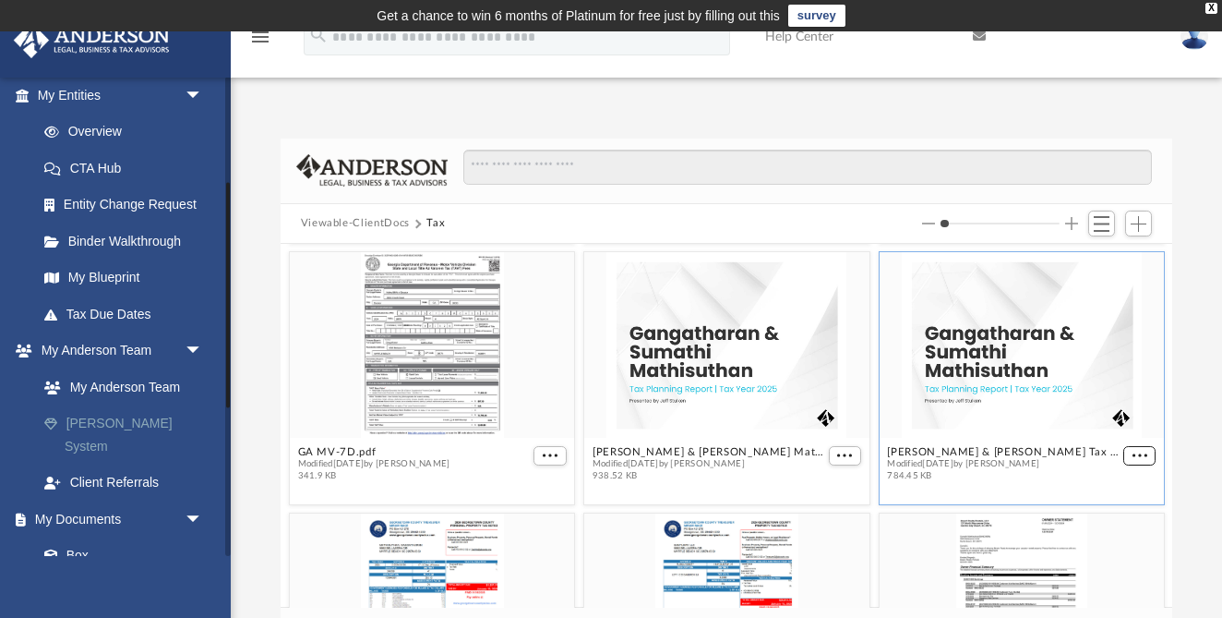
scroll to position [228, 0]
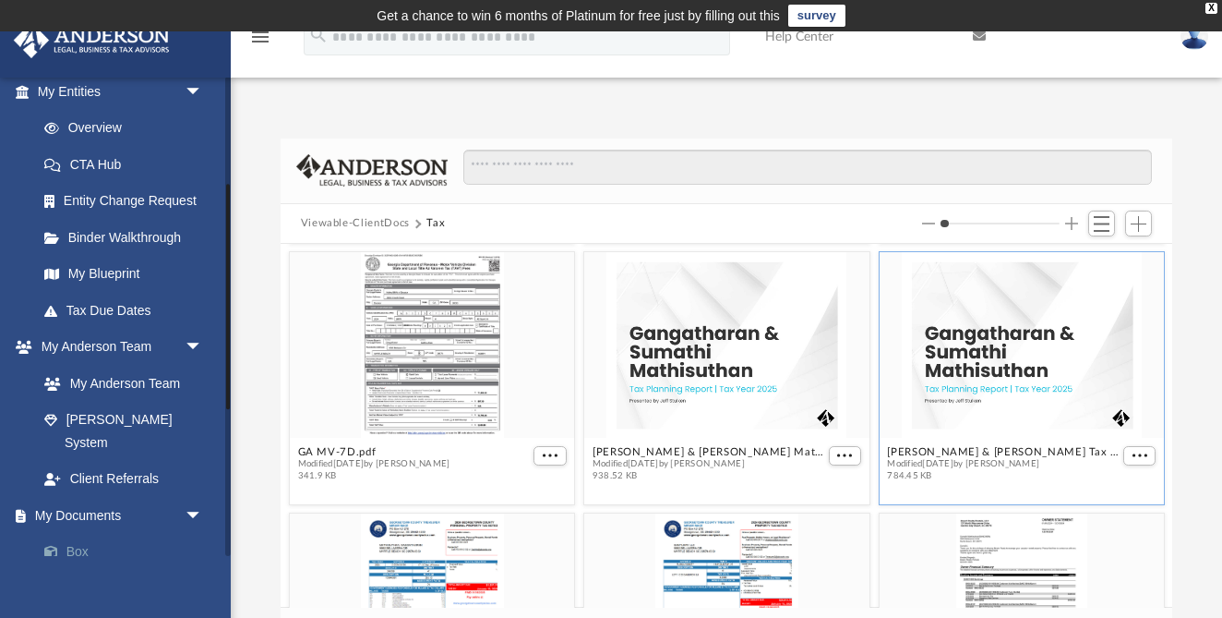
click at [69, 534] on link "Box" at bounding box center [128, 552] width 205 height 37
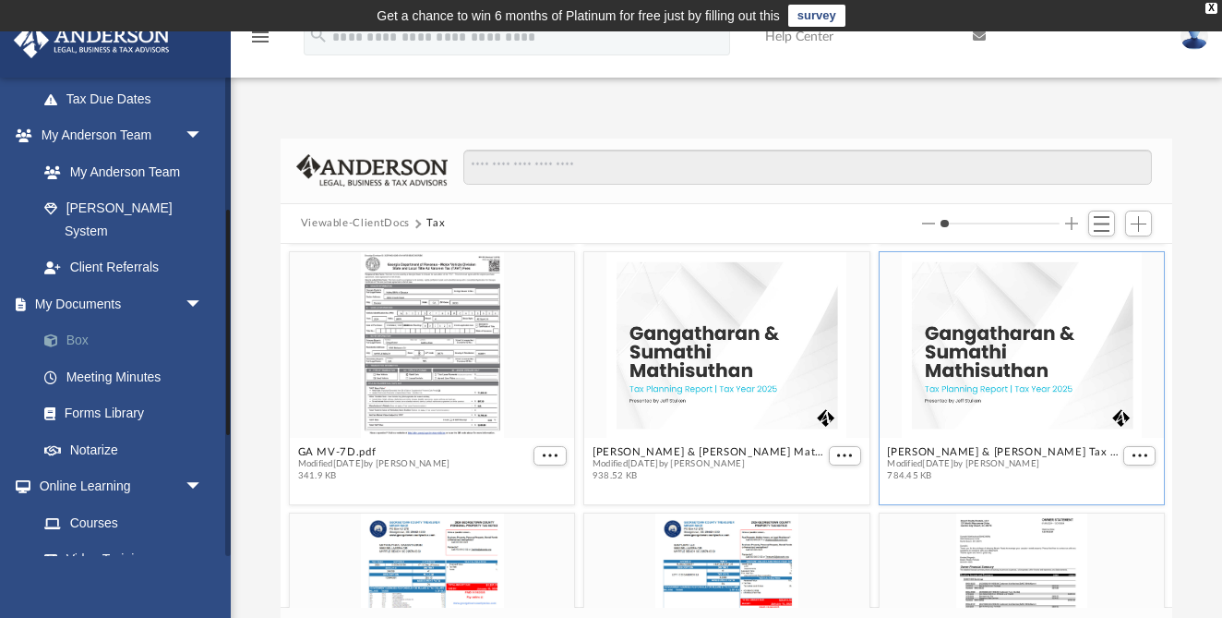
scroll to position [521, 0]
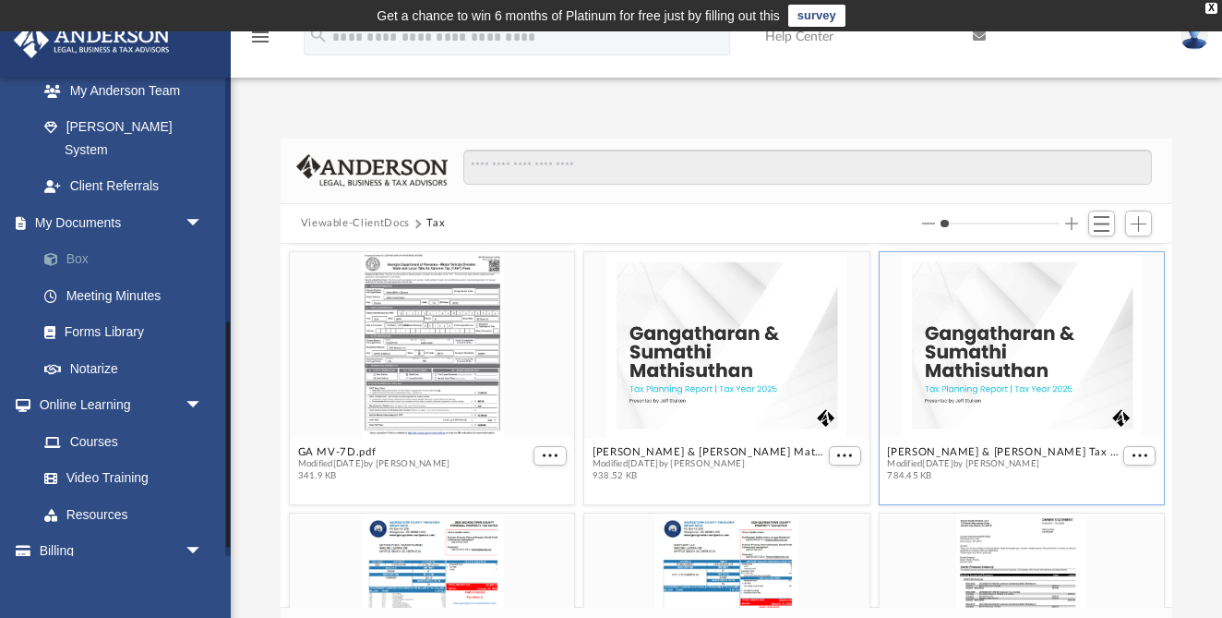
click at [82, 241] on link "Box" at bounding box center [128, 259] width 205 height 37
click at [1132, 218] on span "Add" at bounding box center [1139, 224] width 16 height 16
click at [1115, 261] on li "Upload" at bounding box center [1112, 259] width 59 height 19
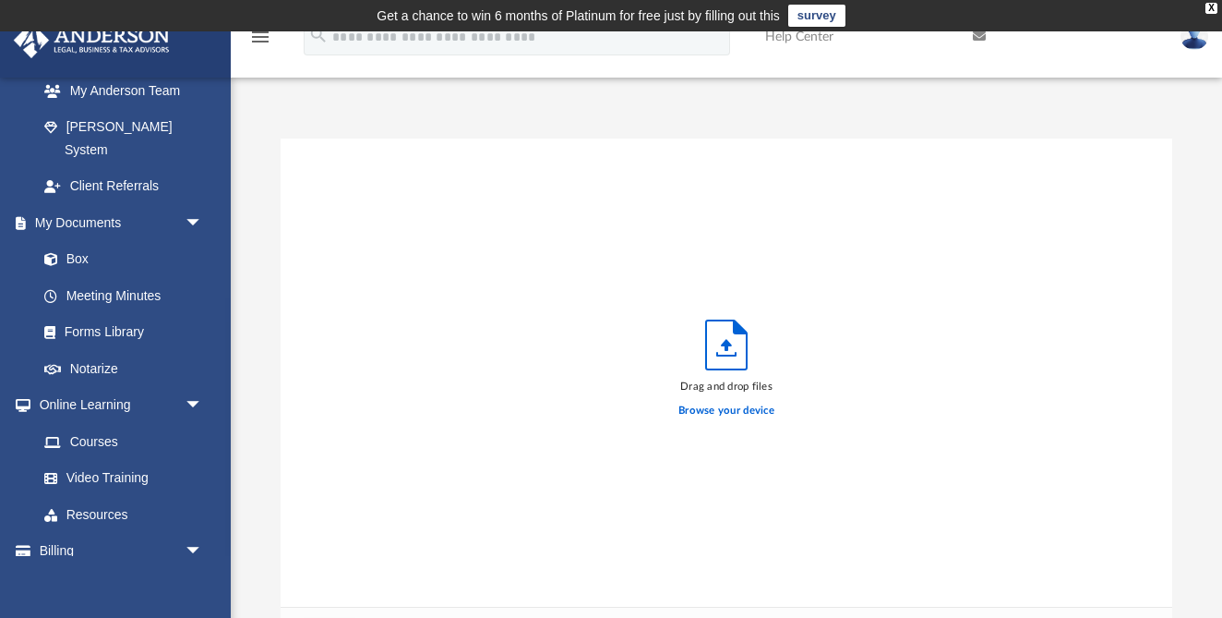
scroll to position [0, 0]
click at [728, 358] on icon "Upload" at bounding box center [726, 344] width 41 height 49
click at [717, 414] on label "Browse your device" at bounding box center [727, 410] width 96 height 17
click at [0, 0] on input "Browse your device" at bounding box center [0, 0] width 0 height 0
click at [1012, 175] on div "Drag and drop files Browse your device" at bounding box center [727, 372] width 893 height 469
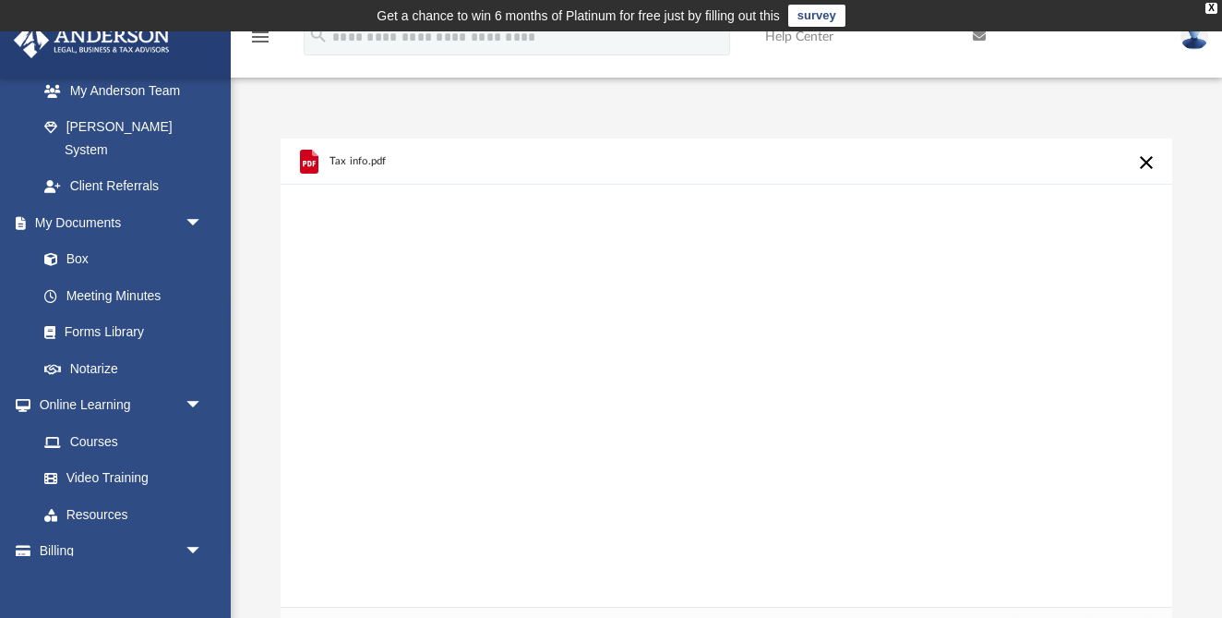
click at [562, 375] on div "Tax info.pdf" at bounding box center [727, 372] width 893 height 469
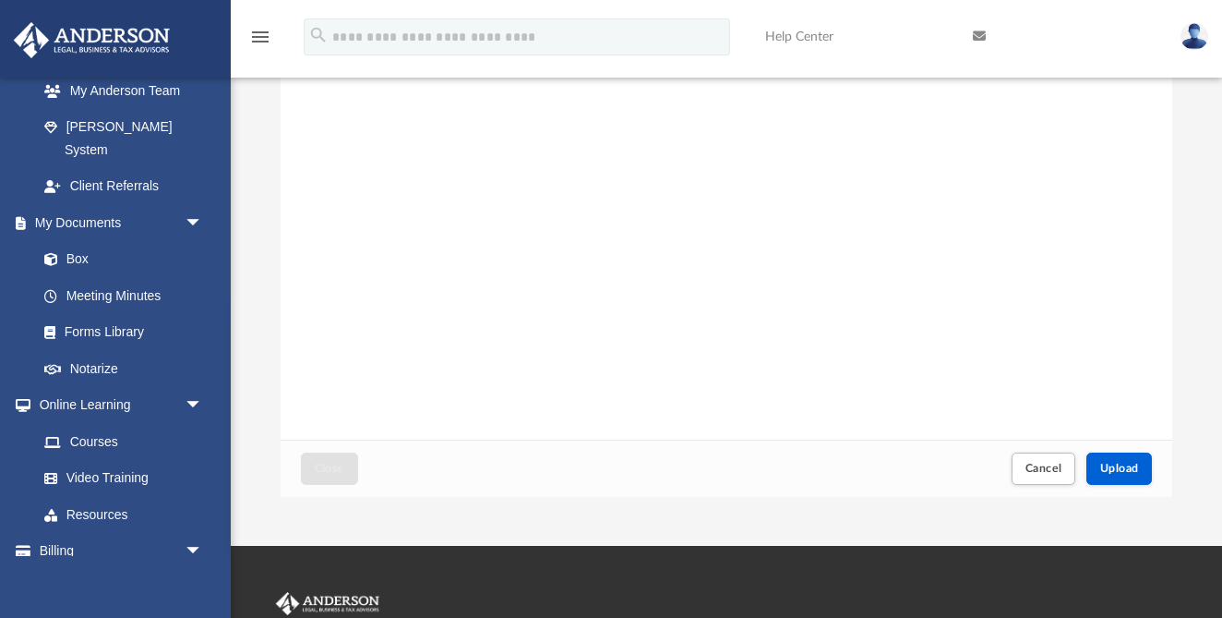
scroll to position [416, 0]
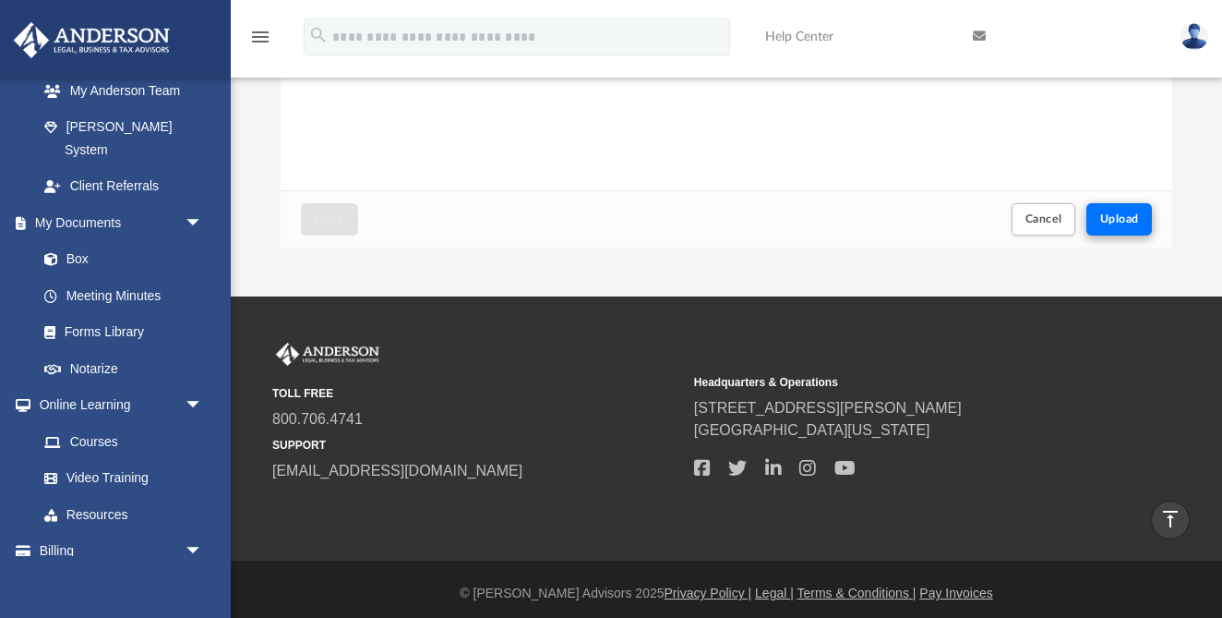
click at [1138, 220] on span "Upload" at bounding box center [1119, 218] width 39 height 11
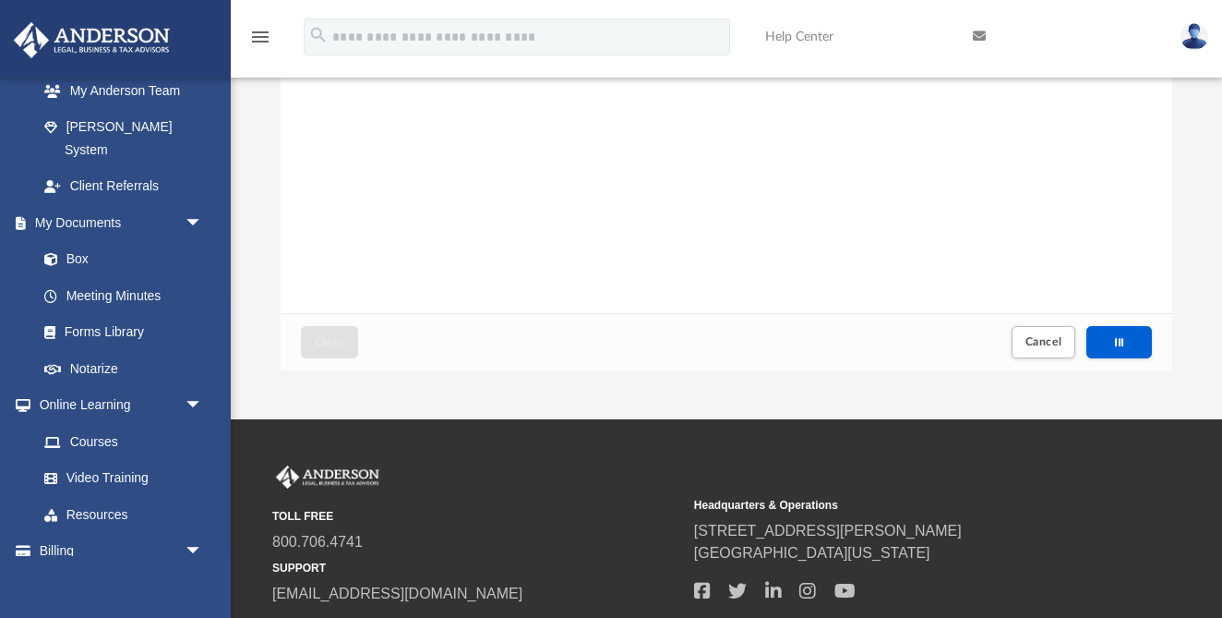
scroll to position [294, 0]
click at [1046, 339] on span "Cancel" at bounding box center [1044, 341] width 37 height 11
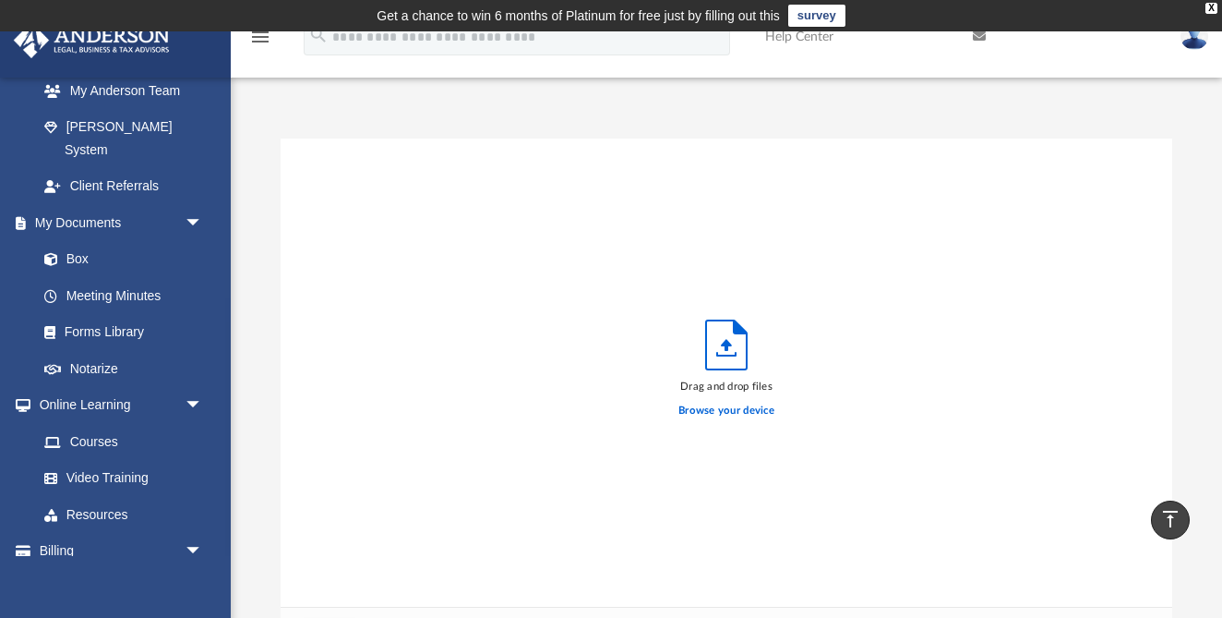
scroll to position [0, 0]
click at [391, 278] on div "Drag and drop files Browse your device" at bounding box center [727, 372] width 893 height 469
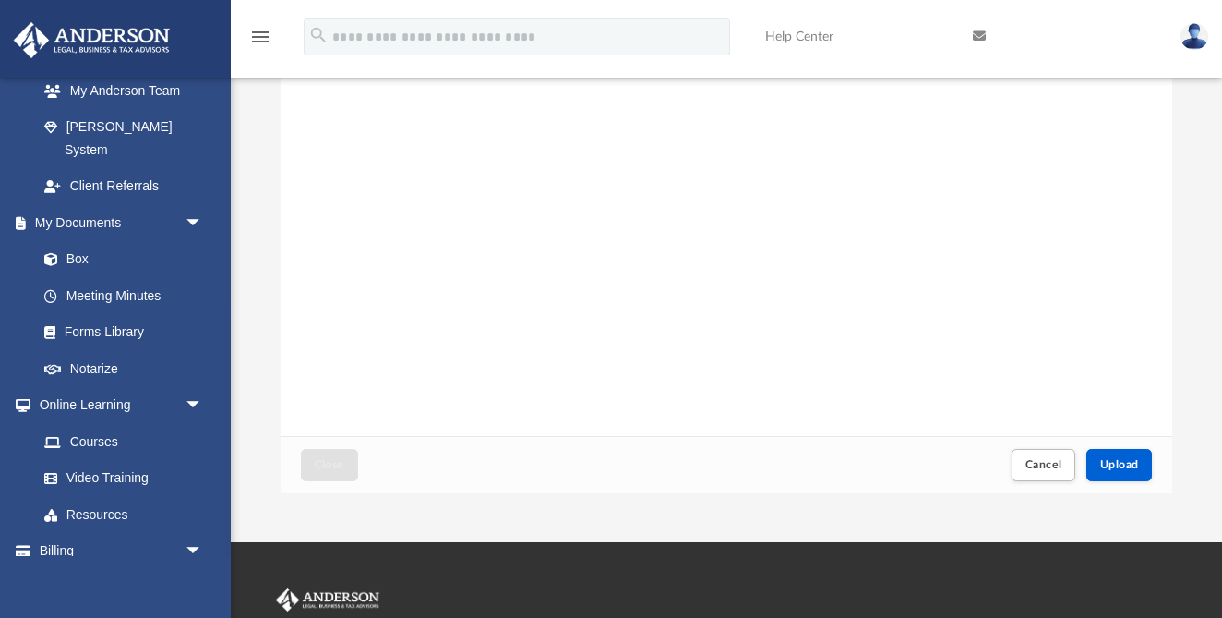
scroll to position [168, 0]
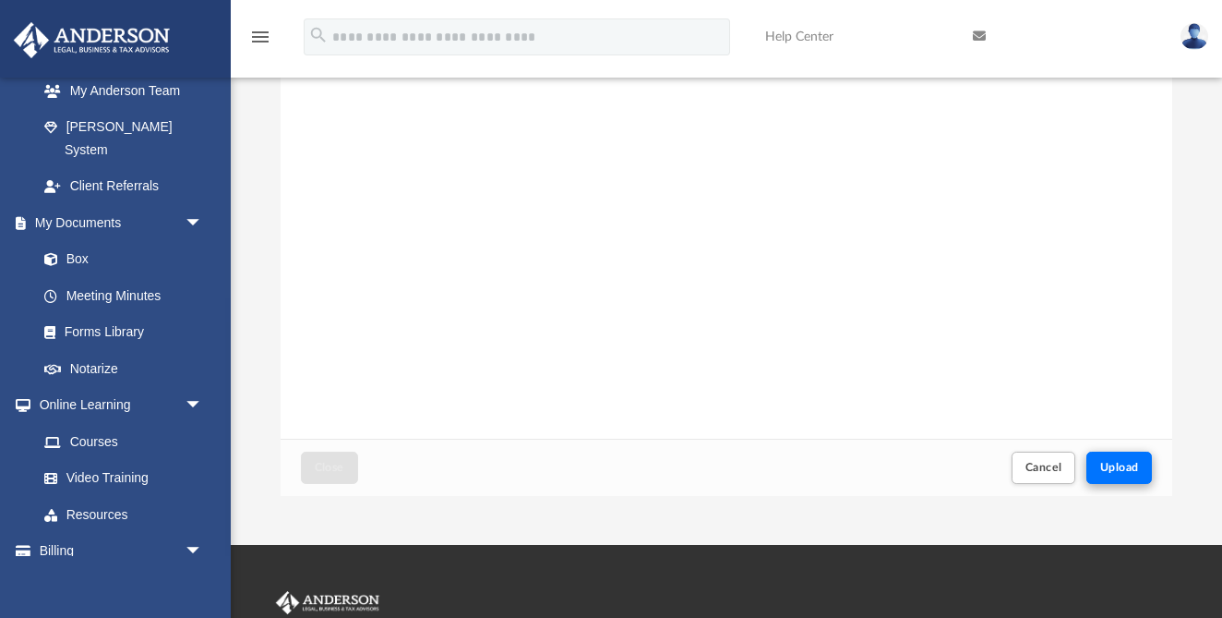
click at [1128, 463] on span "Upload" at bounding box center [1119, 467] width 39 height 11
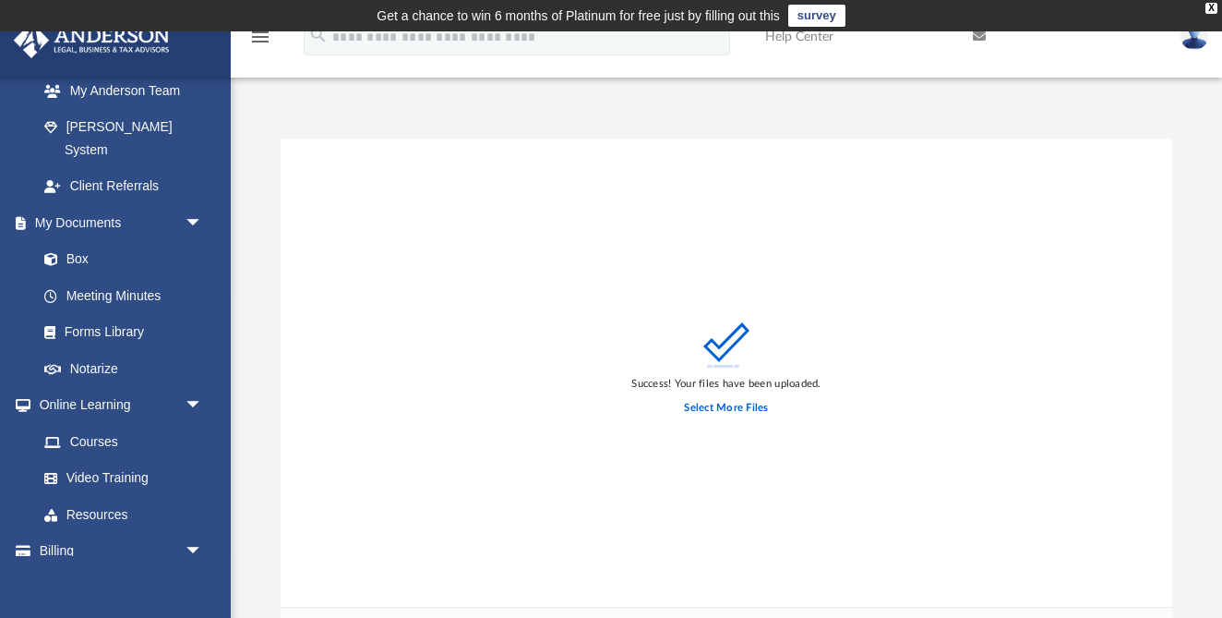
scroll to position [0, 0]
